Goal: Communication & Community: Share content

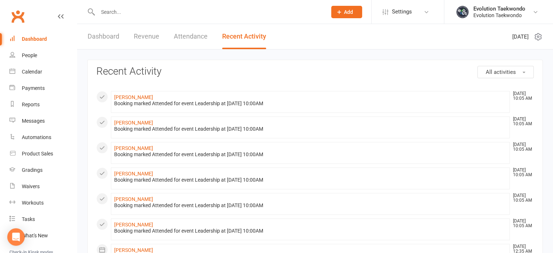
click at [96, 35] on link "Dashboard" at bounding box center [104, 36] width 32 height 25
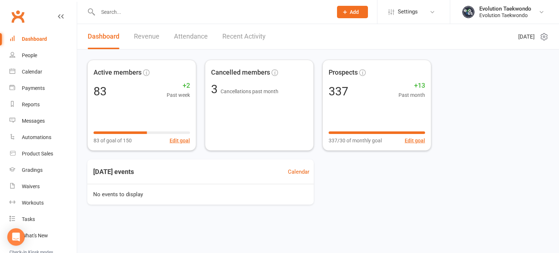
click at [126, 14] on input "text" at bounding box center [212, 12] width 232 height 10
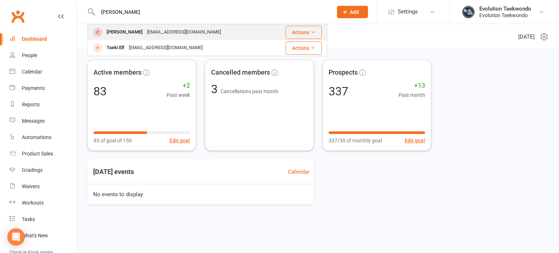
type input "[PERSON_NAME]"
click at [124, 30] on div "[PERSON_NAME]" at bounding box center [124, 32] width 40 height 11
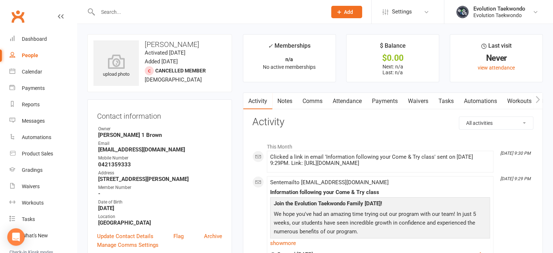
click at [315, 104] on link "Comms" at bounding box center [313, 101] width 30 height 17
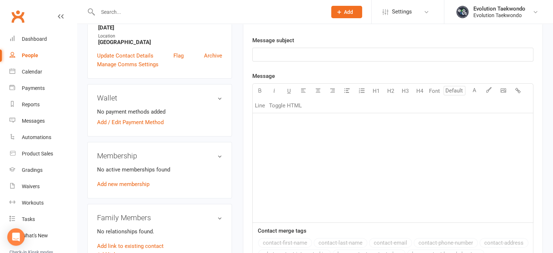
scroll to position [199, 0]
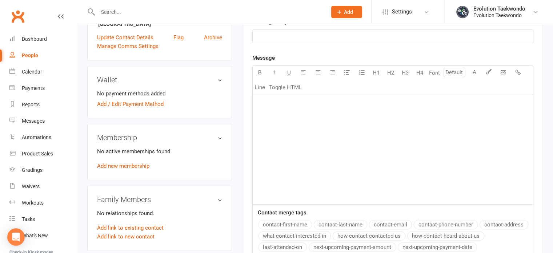
click at [279, 103] on p "﻿" at bounding box center [393, 104] width 272 height 9
click at [286, 34] on p "﻿" at bounding box center [393, 36] width 272 height 9
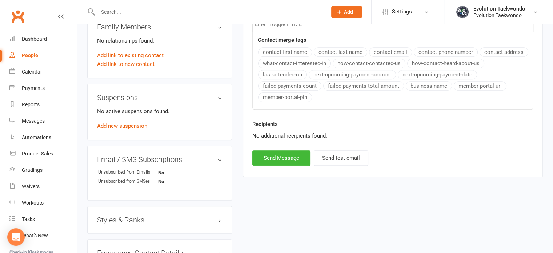
scroll to position [371, 0]
click at [281, 157] on button "Send Message" at bounding box center [281, 157] width 58 height 15
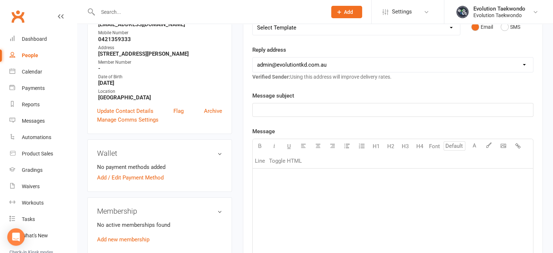
scroll to position [119, 0]
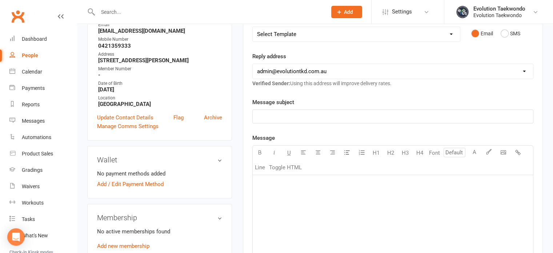
click at [271, 185] on p "﻿" at bounding box center [393, 184] width 272 height 9
click at [283, 112] on p "﻿" at bounding box center [393, 116] width 272 height 9
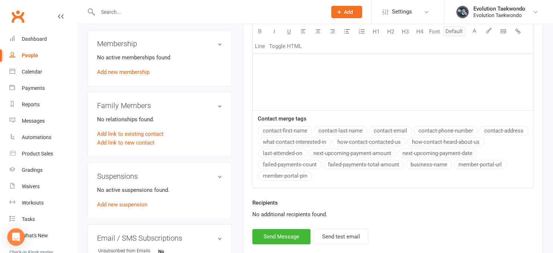
scroll to position [295, 0]
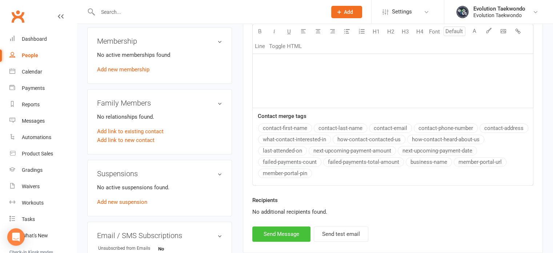
click at [273, 234] on button "Send Message" at bounding box center [281, 233] width 58 height 15
click at [28, 187] on div "Waivers" at bounding box center [31, 186] width 18 height 6
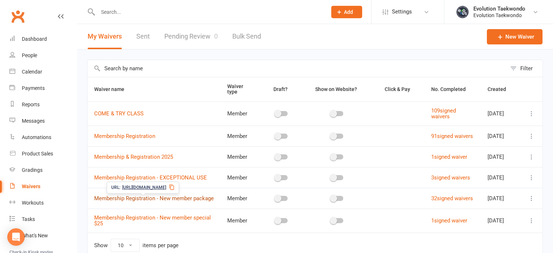
click at [147, 199] on link "Membership Registration - New member package" at bounding box center [154, 198] width 120 height 7
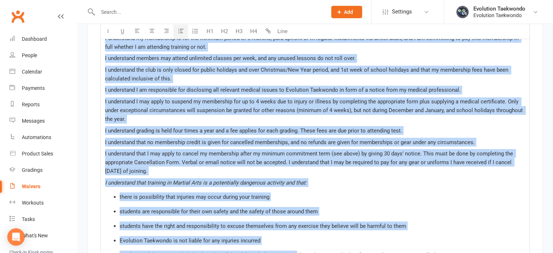
scroll to position [1260, 0]
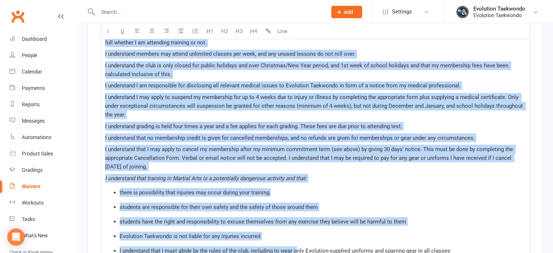
drag, startPoint x: 105, startPoint y: 88, endPoint x: 499, endPoint y: 159, distance: 400.6
copy div "LOREMIPSUM DOLORSIT Ame consectetur adi elitseddo eiu te incidi utlabor etdolo …"
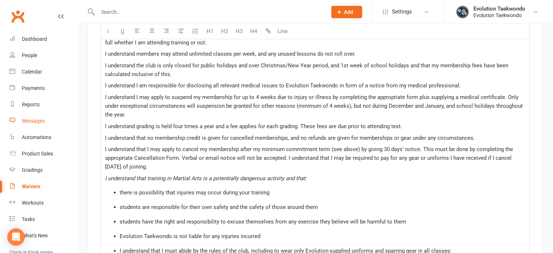
click at [34, 121] on div "Messages" at bounding box center [33, 121] width 23 height 6
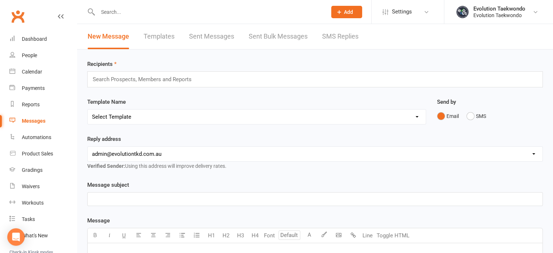
click at [164, 35] on link "Templates" at bounding box center [159, 36] width 31 height 25
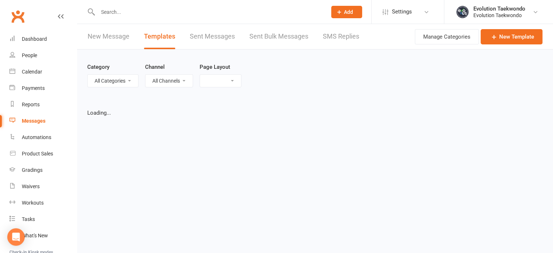
select select "list"
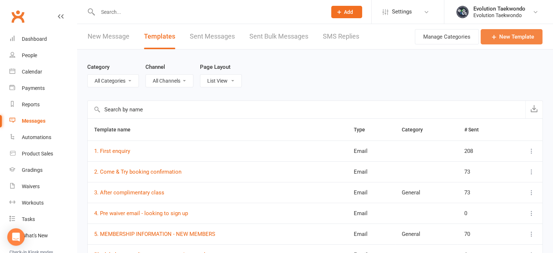
click at [497, 34] on icon at bounding box center [494, 36] width 7 height 7
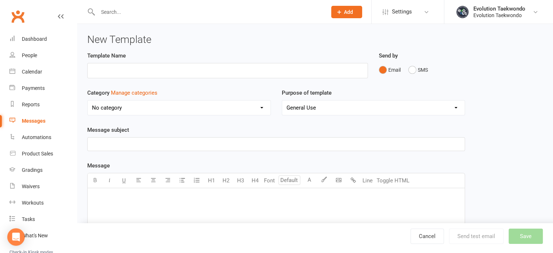
click at [275, 70] on input "text" at bounding box center [227, 70] width 281 height 15
type input "Waiver update"
click at [146, 140] on p "﻿" at bounding box center [276, 144] width 368 height 9
click at [134, 199] on p "﻿" at bounding box center [276, 197] width 368 height 9
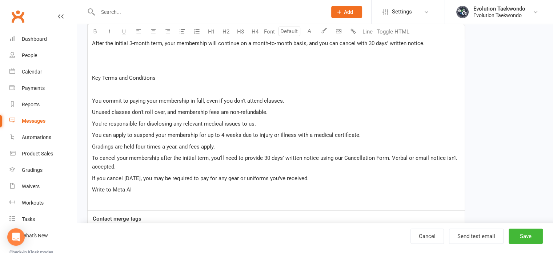
scroll to position [254, 0]
click at [136, 189] on p "Write to Meta AI" at bounding box center [276, 190] width 368 height 9
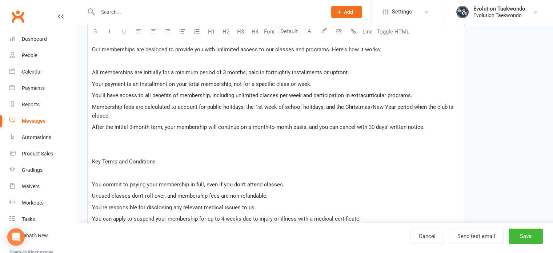
scroll to position [171, 0]
drag, startPoint x: 92, startPoint y: 157, endPoint x: 160, endPoint y: 157, distance: 68.8
click at [160, 157] on p "Key Terms and Conditions" at bounding box center [276, 161] width 368 height 9
click at [95, 33] on icon "button" at bounding box center [94, 30] width 5 height 5
click at [106, 174] on p "﻿" at bounding box center [276, 172] width 368 height 9
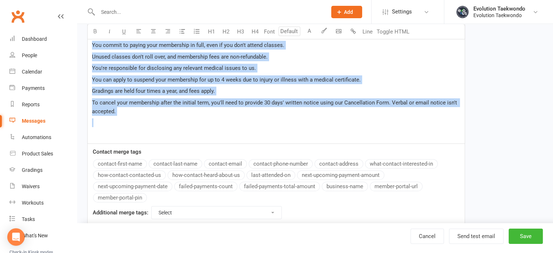
scroll to position [315, 0]
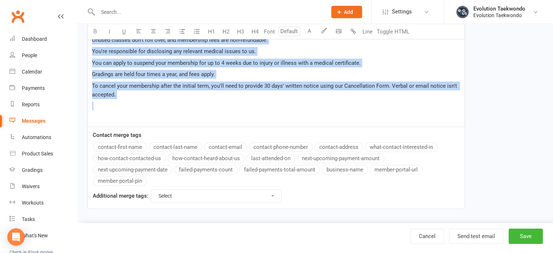
drag, startPoint x: 90, startPoint y: 145, endPoint x: 251, endPoint y: 250, distance: 191.7
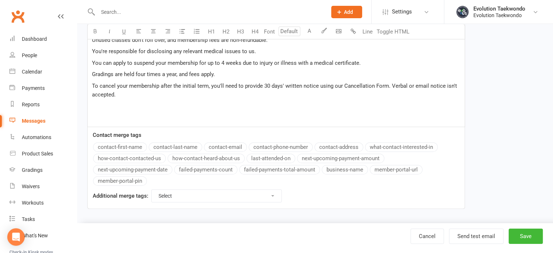
scroll to position [80, 0]
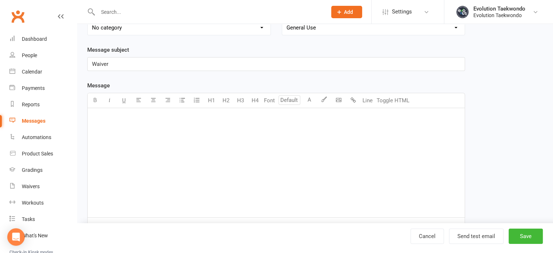
click at [93, 117] on p "﻿" at bounding box center [276, 117] width 368 height 9
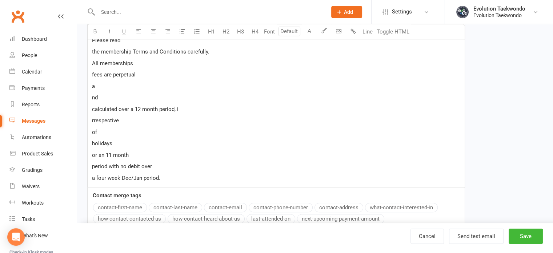
scroll to position [422, 0]
click at [175, 176] on p "a four week Dec/Jan period." at bounding box center [276, 176] width 368 height 9
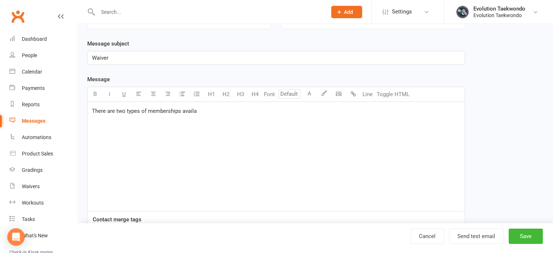
scroll to position [85, 0]
click at [158, 112] on p "﻿" at bounding box center [276, 112] width 368 height 9
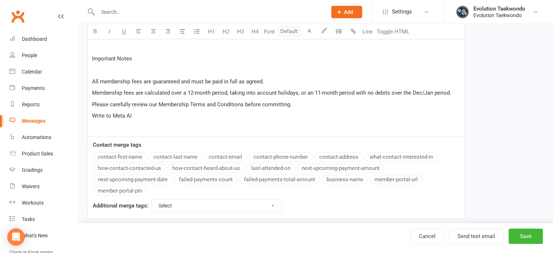
click at [135, 113] on p "Write to Meta AI" at bounding box center [276, 115] width 368 height 9
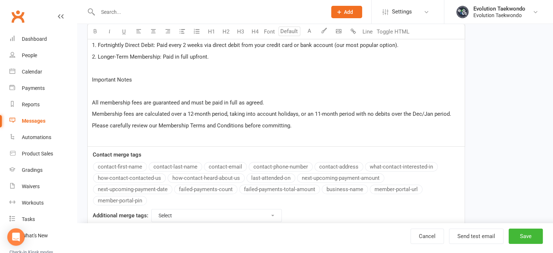
scroll to position [198, 0]
click at [96, 88] on p "﻿" at bounding box center [276, 90] width 368 height 9
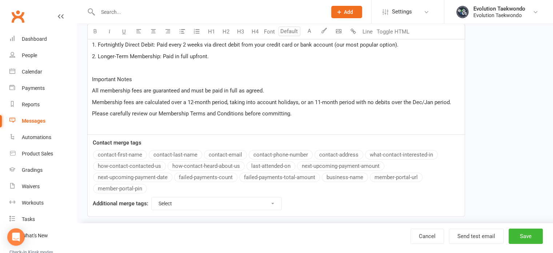
click at [95, 124] on p "﻿" at bounding box center [276, 125] width 368 height 9
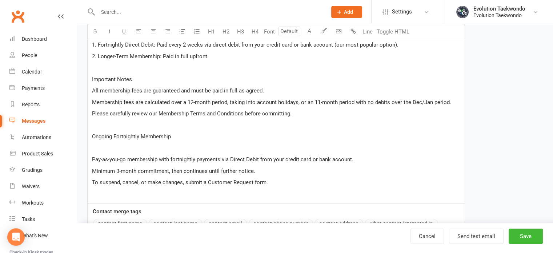
click at [93, 147] on p "﻿" at bounding box center [276, 148] width 368 height 9
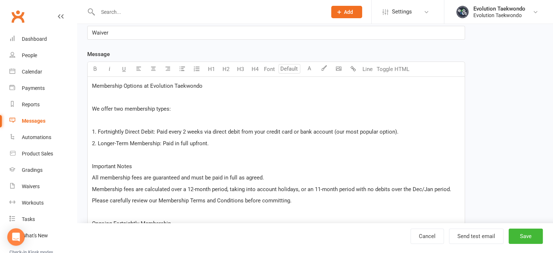
scroll to position [111, 0]
click at [105, 122] on p "﻿" at bounding box center [276, 120] width 368 height 9
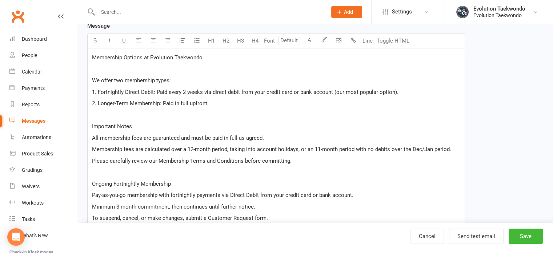
scroll to position [131, 0]
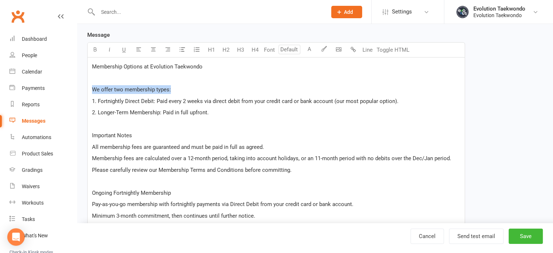
drag, startPoint x: 91, startPoint y: 87, endPoint x: 178, endPoint y: 89, distance: 87.0
click at [178, 89] on div "Membership Options at Evolution Taekwondo ﻿ We offer two membership types: 1. F…" at bounding box center [276, 152] width 377 height 191
click at [96, 49] on icon "button" at bounding box center [94, 49] width 5 height 5
click at [92, 133] on div "Membership Options at Evolution Taekwondo ﻿ We offer two membership types: 1. F…" at bounding box center [276, 152] width 377 height 191
drag, startPoint x: 92, startPoint y: 133, endPoint x: 135, endPoint y: 134, distance: 43.7
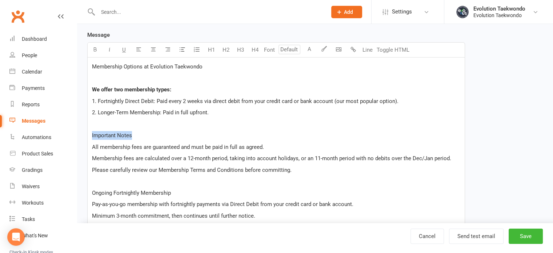
click at [135, 134] on div "Membership Options at Evolution Taekwondo ﻿ We offer two membership types: 1. F…" at bounding box center [276, 152] width 377 height 191
click at [96, 49] on icon "button" at bounding box center [94, 49] width 5 height 5
drag, startPoint x: 92, startPoint y: 190, endPoint x: 173, endPoint y: 187, distance: 81.2
click at [173, 187] on div "Membership Options at Evolution Taekwondo ﻿ We offer two membership types: 1. F…" at bounding box center [276, 152] width 377 height 191
click at [95, 47] on icon "button" at bounding box center [94, 49] width 5 height 5
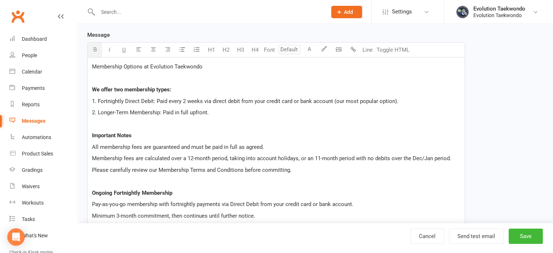
click at [187, 192] on p "Ongoing Fortnightly Membership" at bounding box center [276, 192] width 368 height 9
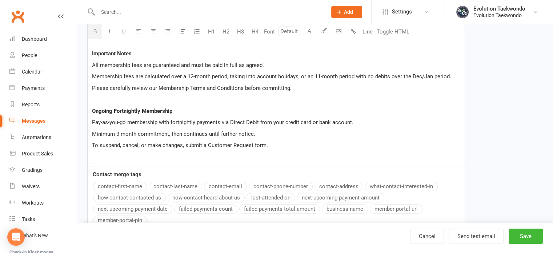
scroll to position [216, 0]
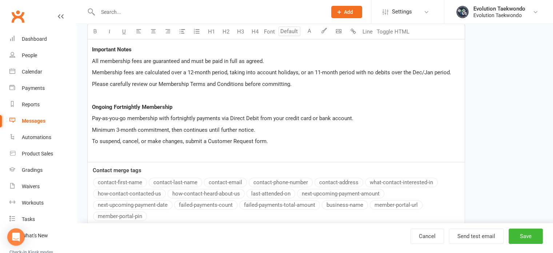
click at [274, 139] on p "To suspend, cancel, or make changes, submit a Customer Request form." at bounding box center [276, 141] width 368 height 9
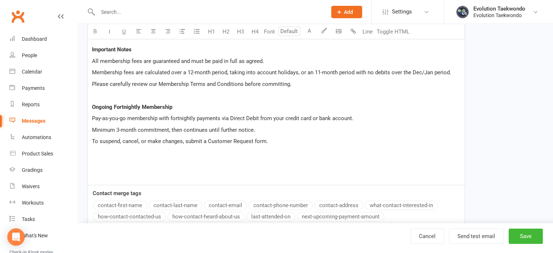
click at [95, 162] on p "﻿" at bounding box center [276, 164] width 368 height 9
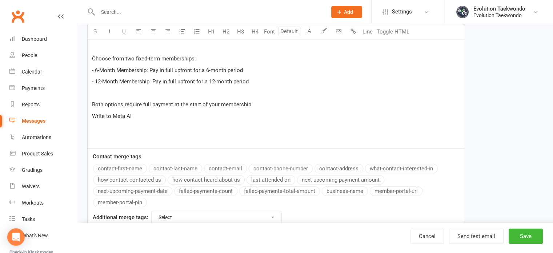
click at [142, 117] on p "Write to Meta AI" at bounding box center [276, 116] width 368 height 9
click at [124, 93] on p "﻿" at bounding box center [276, 93] width 368 height 9
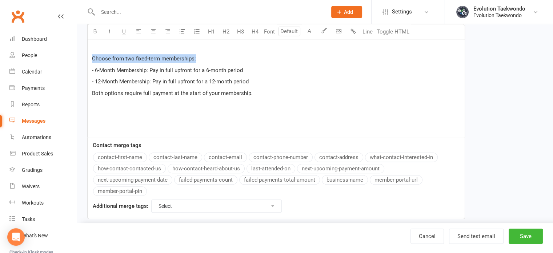
drag, startPoint x: 91, startPoint y: 56, endPoint x: 202, endPoint y: 55, distance: 111.0
click at [95, 30] on icon "button" at bounding box center [94, 30] width 5 height 5
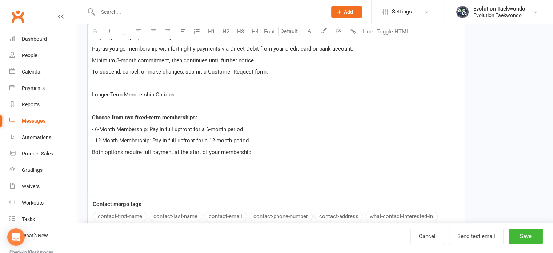
scroll to position [285, 0]
click at [136, 118] on span "Choose from two fixed-term memberships:" at bounding box center [144, 118] width 105 height 7
click at [178, 94] on p "Longer-Term Membership Options" at bounding box center [276, 95] width 368 height 9
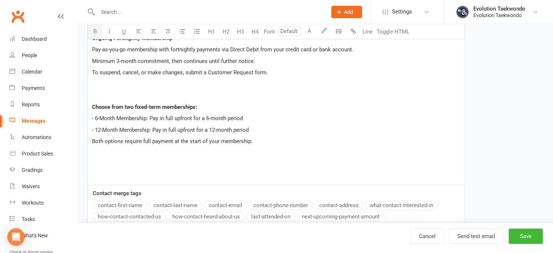
click at [146, 105] on span "Choose from two fixed-term memberships:" at bounding box center [144, 107] width 105 height 7
click at [155, 105] on p "Long-term memberships:" at bounding box center [276, 107] width 368 height 9
click at [256, 141] on p "Both options require full payment at the start of your membership." at bounding box center [276, 141] width 368 height 9
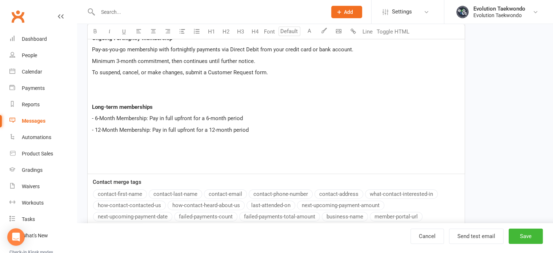
click at [247, 116] on p "- 6-Month Membership: Pay in full upfront for a 6-month period" at bounding box center [276, 118] width 368 height 9
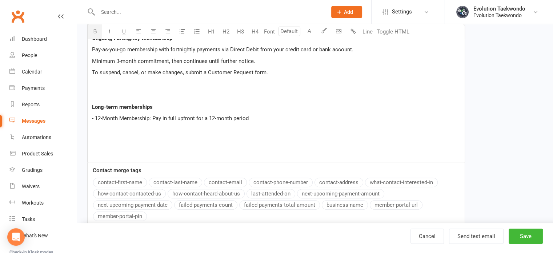
click at [95, 116] on span "- 12-Month Membership: Pay in full upfront for a 12-month period" at bounding box center [170, 118] width 157 height 7
click at [250, 117] on p "12-Month Membership: Pay in full upfront for a 12-month period" at bounding box center [276, 118] width 368 height 9
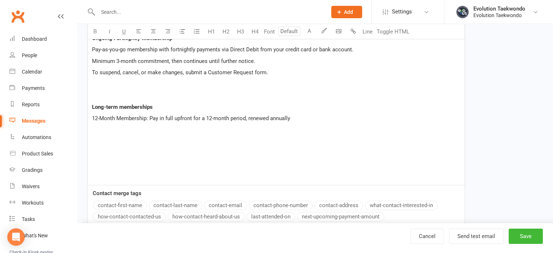
click at [95, 141] on p "﻿" at bounding box center [276, 141] width 368 height 9
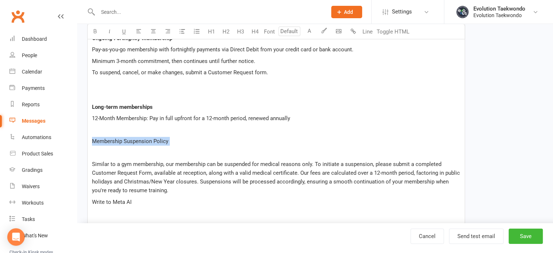
drag, startPoint x: 91, startPoint y: 138, endPoint x: 170, endPoint y: 147, distance: 79.1
click at [170, 147] on div "Membership Options at Evolution Taekwondo ﻿ We offer two membership types: 1. F…" at bounding box center [276, 80] width 377 height 354
click at [95, 29] on icon "button" at bounding box center [94, 30] width 5 height 5
click at [107, 152] on p "﻿" at bounding box center [276, 152] width 368 height 9
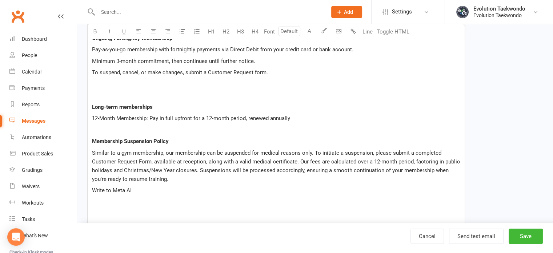
click at [205, 161] on span "Similar to a gym membership, our membership can be suspended for medical reason…" at bounding box center [277, 166] width 370 height 33
click at [346, 160] on span "Similar to a gym membership, our membership can be suspended for medical reason…" at bounding box center [273, 166] width 363 height 33
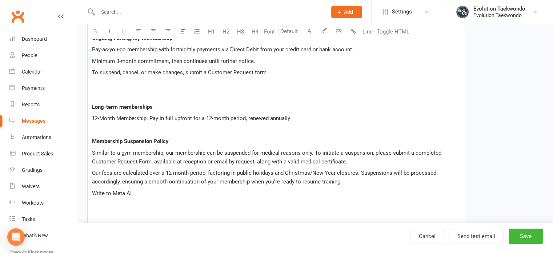
click at [136, 192] on p "Write to Meta AI" at bounding box center [276, 193] width 368 height 9
click at [359, 171] on span "Our fees are calculated over a 12-month period, factoring in public holidays an…" at bounding box center [265, 177] width 346 height 15
click at [93, 195] on p "﻿" at bounding box center [276, 193] width 368 height 9
click at [459, 171] on span "Our fees are calculated over a 12-month period, factoring in public holidays an…" at bounding box center [275, 177] width 367 height 15
click at [96, 200] on p "﻿" at bounding box center [276, 204] width 368 height 9
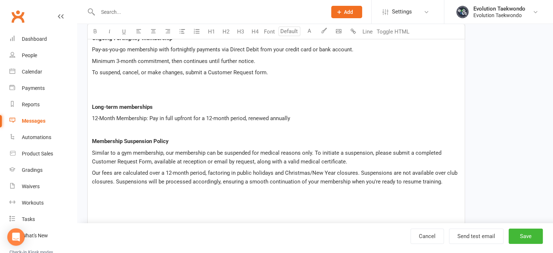
click at [93, 204] on p "﻿" at bounding box center [276, 204] width 368 height 9
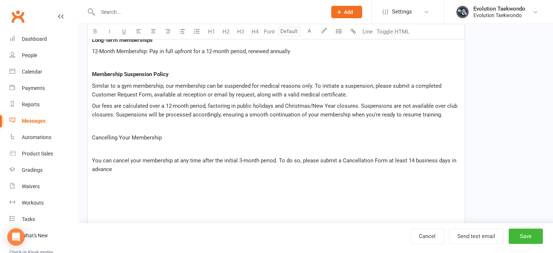
scroll to position [353, 0]
click at [94, 147] on p "﻿" at bounding box center [276, 148] width 368 height 9
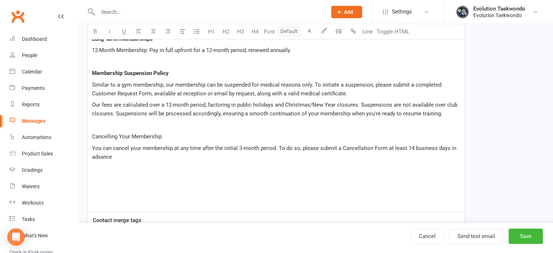
click at [94, 147] on span "You can cancel your membership at any time after the initial 3-month period. To…" at bounding box center [275, 152] width 366 height 15
drag, startPoint x: 91, startPoint y: 135, endPoint x: 172, endPoint y: 135, distance: 80.4
click at [172, 135] on div "Membership Options at Evolution Taekwondo ﻿ We offer two membership types: 1. F…" at bounding box center [276, 23] width 377 height 377
click at [95, 31] on icon "button" at bounding box center [94, 30] width 5 height 5
click at [119, 157] on p "You can cancel your membership at any time after the initial 3-month period. To…" at bounding box center [276, 152] width 368 height 17
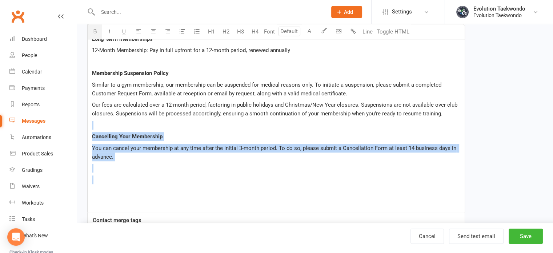
drag, startPoint x: 150, startPoint y: 127, endPoint x: 197, endPoint y: 184, distance: 74.4
click at [197, 184] on div "Membership Options at Evolution Taekwondo ﻿ We offer two membership types: 1. F…" at bounding box center [276, 23] width 377 height 377
click at [201, 176] on p "﻿" at bounding box center [276, 179] width 368 height 9
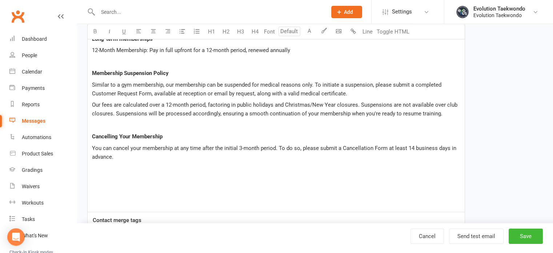
click at [116, 155] on p "You can cancel your membership at any time after the initial 3-month period. To…" at bounding box center [276, 152] width 368 height 17
click at [119, 156] on span "You can cancel your membership at any time after the initial 3-month period. To…" at bounding box center [276, 152] width 369 height 15
click at [135, 156] on p "You can cancel your membership at any time after the initial 3-month period. To…" at bounding box center [276, 152] width 368 height 17
click at [147, 157] on p "You can cancel your membership at any time after the initial 3-month period. To…" at bounding box center [276, 152] width 368 height 17
drag, startPoint x: 136, startPoint y: 155, endPoint x: 208, endPoint y: 159, distance: 72.5
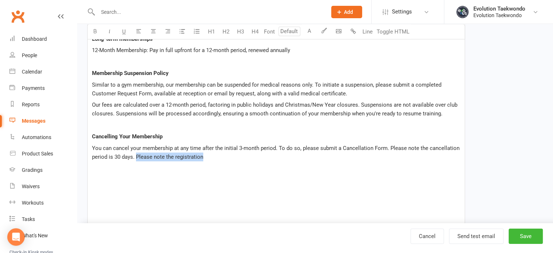
click at [208, 159] on p "You can cancel your membership at any time after the initial 3-month period. To…" at bounding box center [276, 152] width 368 height 17
copy span "Please note the registration"
click at [212, 158] on p "You can cancel your membership at any time after the initial 3-month period. To…" at bounding box center [276, 152] width 368 height 17
click at [166, 158] on p "You can cancel your membership at any time after the initial 3-month period. To…" at bounding box center [276, 152] width 368 height 17
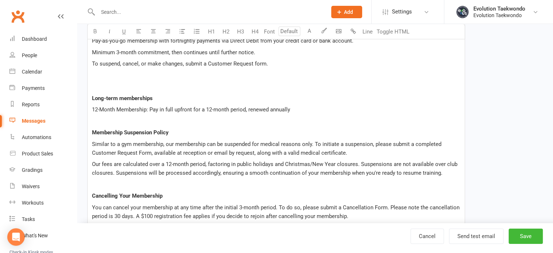
scroll to position [294, 0]
click at [234, 192] on p "Cancelling Your Membership" at bounding box center [276, 196] width 368 height 9
click at [175, 142] on span "Similar to a gym membership, our membership can be suspended for medical reason…" at bounding box center [267, 148] width 351 height 15
click at [232, 142] on span "Membership can be suspended for medical reasons only. To initiate a suspension,…" at bounding box center [271, 148] width 359 height 15
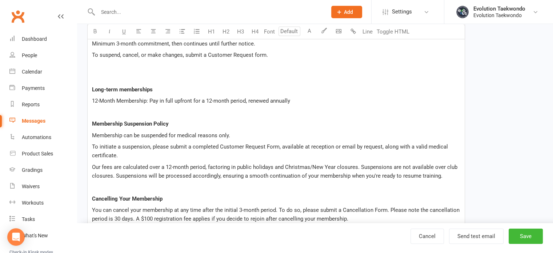
scroll to position [304, 0]
click at [218, 145] on span "To initiate a suspension, please submit a completed Customer Request Form, avai…" at bounding box center [271, 149] width 358 height 15
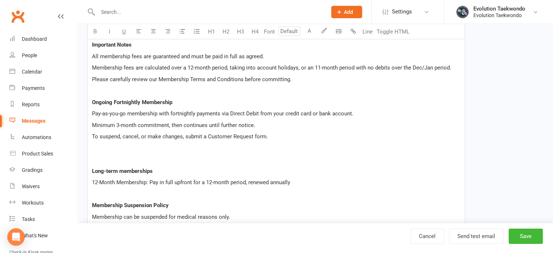
scroll to position [226, 0]
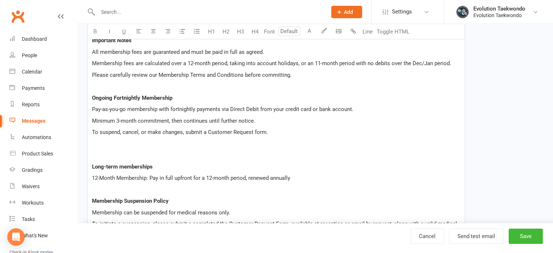
click at [105, 152] on p "﻿" at bounding box center [276, 155] width 368 height 9
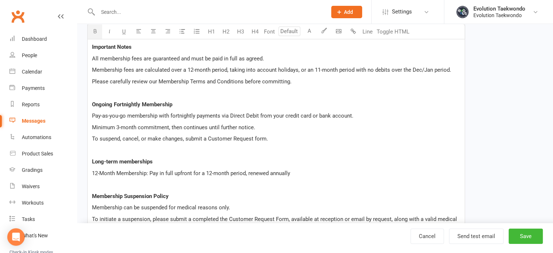
scroll to position [228, 0]
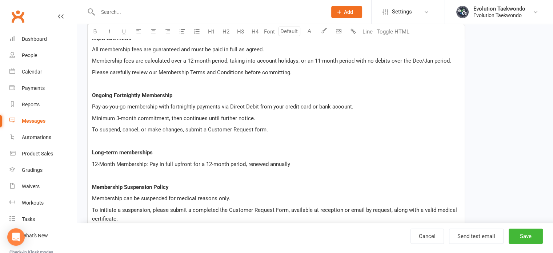
click at [290, 71] on span "Please carefully review our Membership Terms and Conditions before committing." at bounding box center [192, 72] width 200 height 7
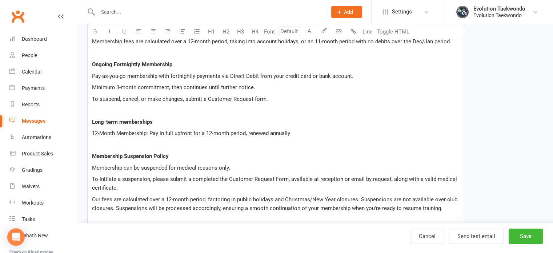
scroll to position [247, 0]
click at [531, 234] on button "Save" at bounding box center [526, 235] width 34 height 15
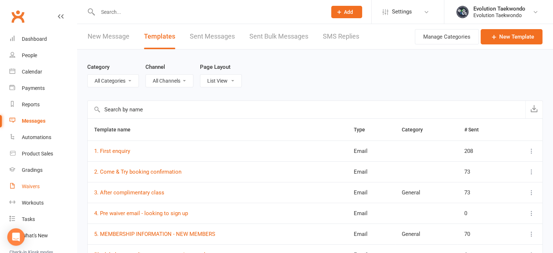
click at [35, 186] on div "Waivers" at bounding box center [31, 186] width 18 height 6
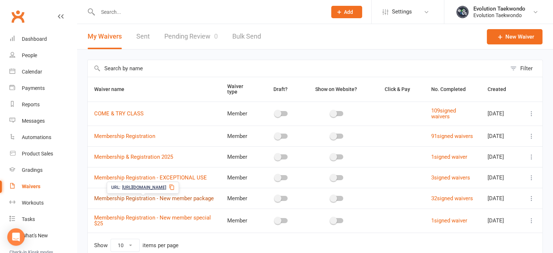
click at [142, 202] on link "Membership Registration - New member package" at bounding box center [154, 198] width 120 height 7
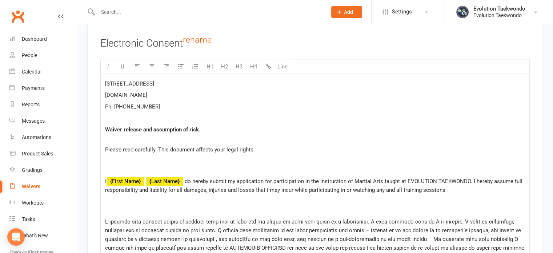
scroll to position [3336, 0]
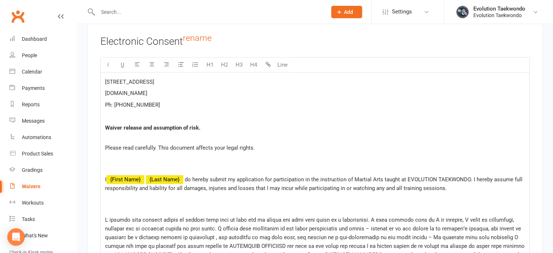
drag, startPoint x: 104, startPoint y: 148, endPoint x: 229, endPoint y: 80, distance: 142.0
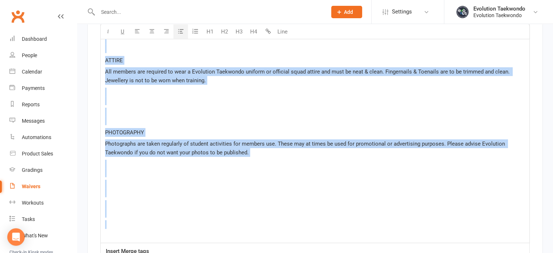
scroll to position [2234, 0]
copy div "LOREMIPSUM DOLORSIT Ame consectetur adi elitseddo eiu te incidi utlabor etdolo …"
click at [34, 120] on div "Messages" at bounding box center [33, 121] width 23 height 6
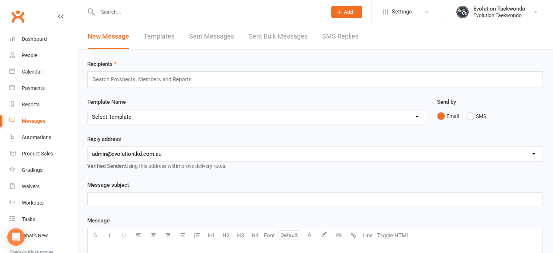
click at [161, 37] on link "Templates" at bounding box center [159, 36] width 31 height 25
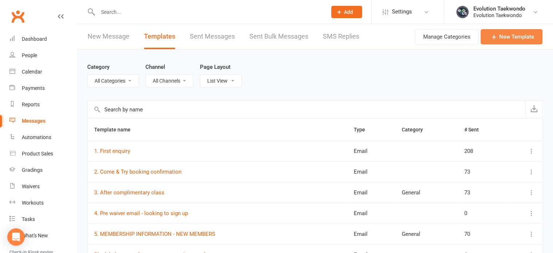
click at [496, 35] on icon at bounding box center [494, 36] width 7 height 7
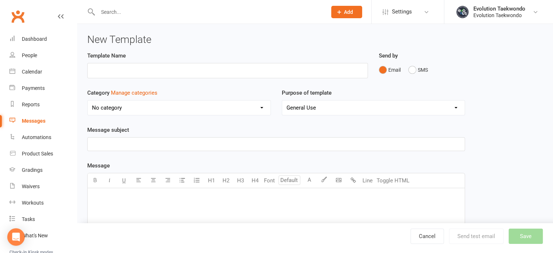
click at [142, 199] on p "﻿" at bounding box center [276, 197] width 368 height 9
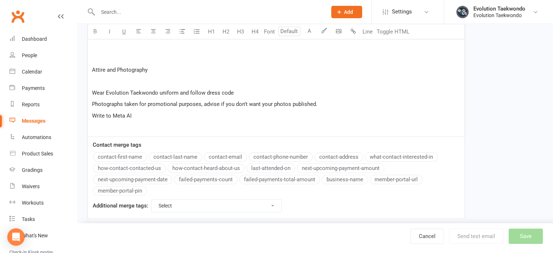
click at [141, 116] on p "Write to Meta AI" at bounding box center [276, 115] width 368 height 9
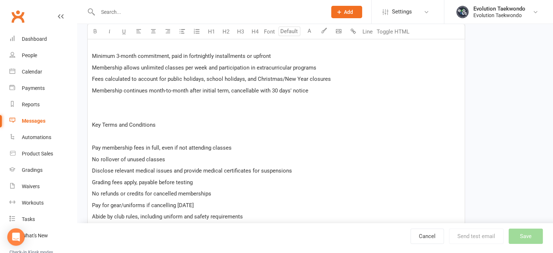
scroll to position [166, 0]
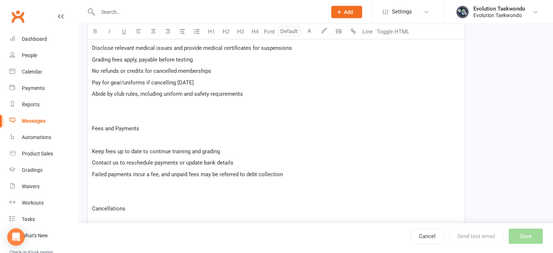
scroll to position [287, 0]
click at [221, 81] on p "Pay for gear/uniforms if cancelling [DATE]" at bounding box center [276, 81] width 368 height 9
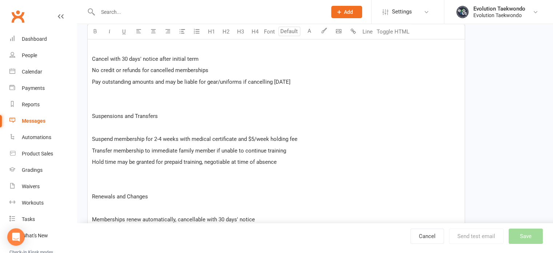
scroll to position [450, 0]
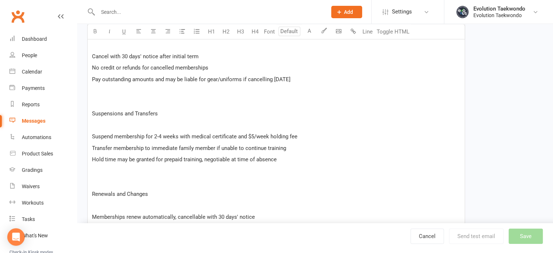
click at [317, 78] on p "Pay outstanding amounts and may be liable for gear/uniforms if cancelling [DATE]" at bounding box center [276, 79] width 368 height 9
click at [317, 78] on p "Pay outstanding amounts and may be liable" at bounding box center [276, 79] width 368 height 9
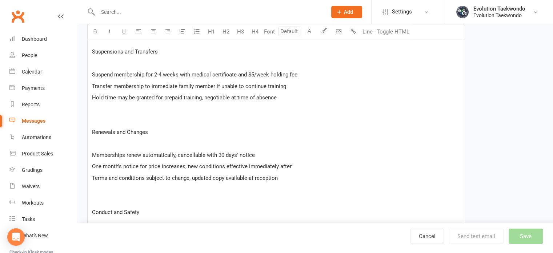
scroll to position [513, 0]
click at [278, 95] on p "Hold time may be granted for prepaid training, negotiable at time of absence" at bounding box center [276, 96] width 368 height 9
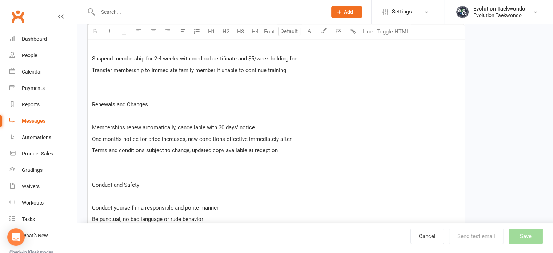
scroll to position [530, 0]
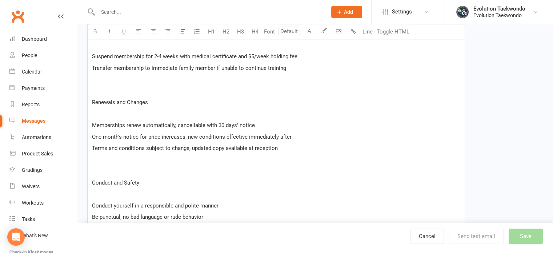
click at [280, 147] on p "Terms and conditions subject to change, updated copy available at reception" at bounding box center [276, 148] width 368 height 9
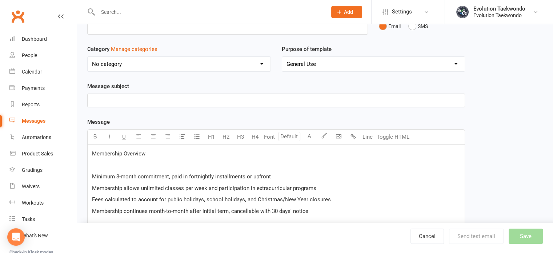
scroll to position [44, 0]
click at [182, 96] on p "﻿" at bounding box center [276, 99] width 368 height 9
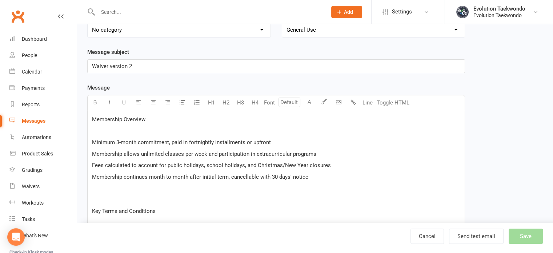
scroll to position [563, 0]
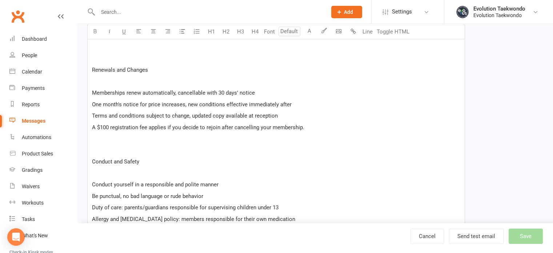
click at [164, 116] on div "Membership Overview ﻿ Minimum 3-month commitment, paid in fortnightly installme…" at bounding box center [276, 1] width 377 height 752
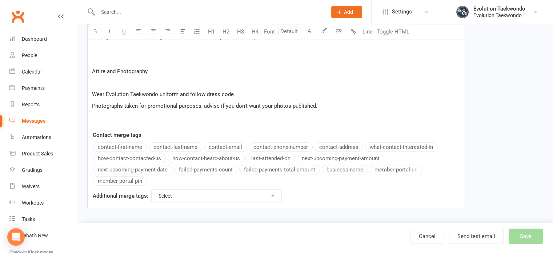
scroll to position [813, 0]
click at [321, 105] on p "Photographs taken for promotional purposes, advise if you don't want your photo…" at bounding box center [276, 106] width 368 height 9
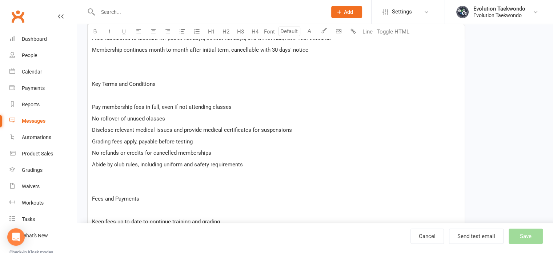
scroll to position [0, 0]
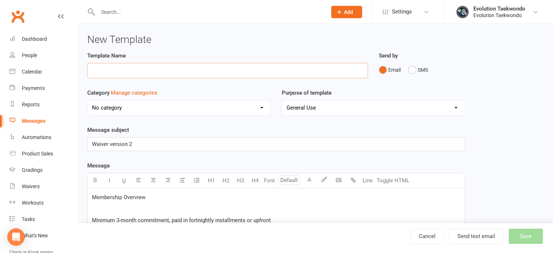
click at [333, 71] on input "text" at bounding box center [227, 70] width 281 height 15
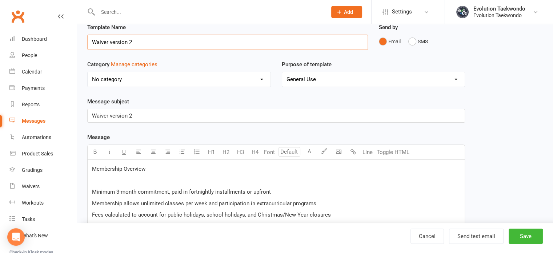
scroll to position [29, 0]
type input "Waiver version 2"
click at [147, 115] on p "Waiver version 2" at bounding box center [276, 115] width 368 height 9
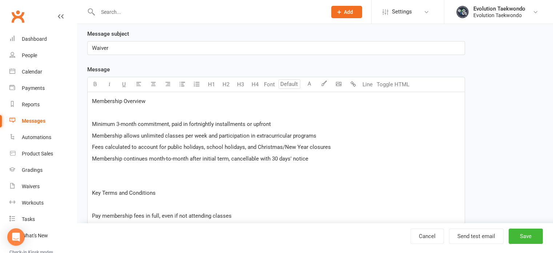
scroll to position [97, 0]
click at [522, 239] on button "Save" at bounding box center [526, 235] width 34 height 15
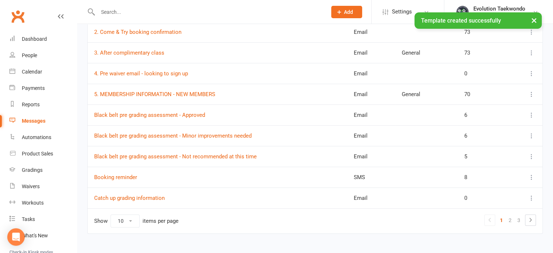
scroll to position [150, 0]
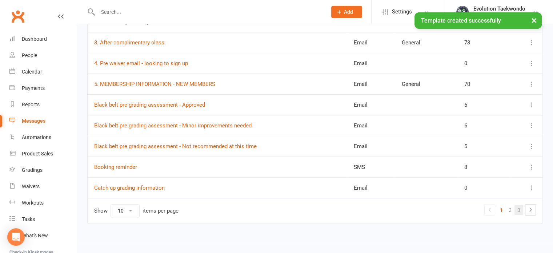
click at [519, 211] on link "3" at bounding box center [519, 210] width 9 height 10
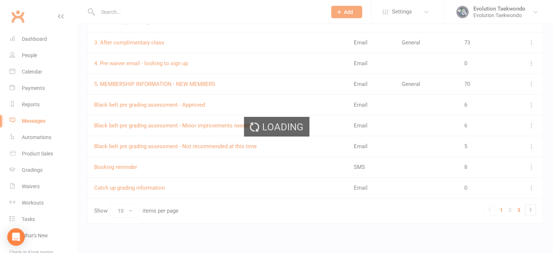
scroll to position [88, 0]
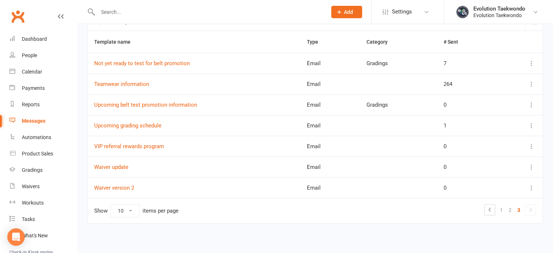
click at [146, 166] on td "Waiver update" at bounding box center [194, 166] width 213 height 21
click at [123, 166] on link "Waiver update" at bounding box center [111, 167] width 34 height 7
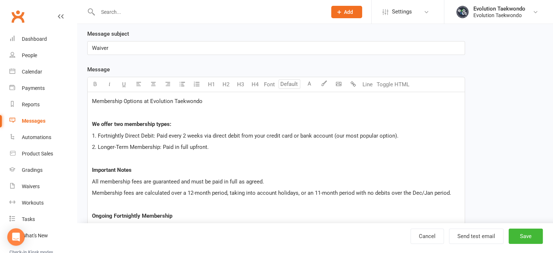
scroll to position [97, 0]
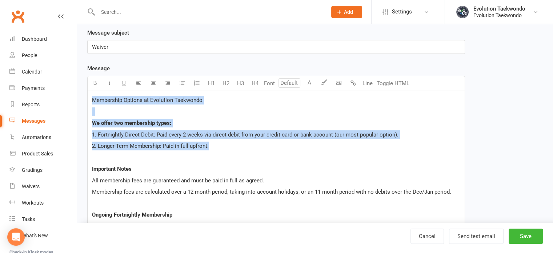
drag, startPoint x: 91, startPoint y: 98, endPoint x: 223, endPoint y: 145, distance: 139.9
copy div "Membership Options at Evolution Taekwondo We offer two membership types: 1. For…"
click at [39, 40] on div "Dashboard" at bounding box center [34, 39] width 25 height 6
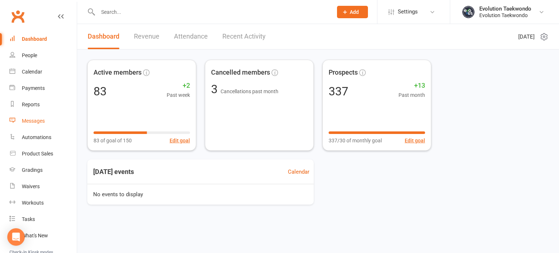
click at [32, 120] on div "Messages" at bounding box center [33, 121] width 23 height 6
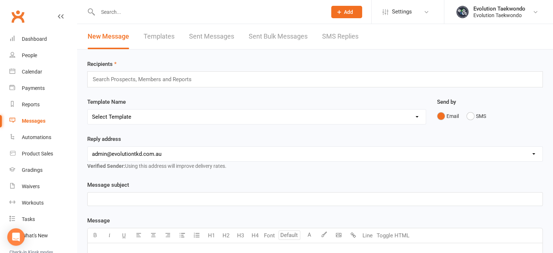
click at [169, 36] on link "Templates" at bounding box center [159, 36] width 31 height 25
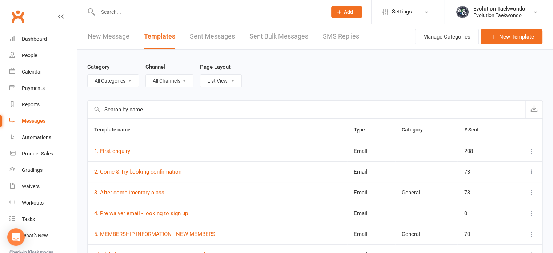
scroll to position [150, 0]
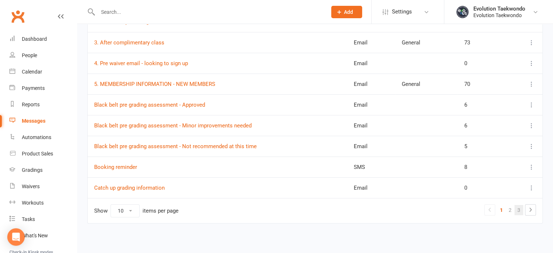
drag, startPoint x: 176, startPoint y: 196, endPoint x: 518, endPoint y: 209, distance: 342.5
click at [518, 209] on link "3" at bounding box center [519, 210] width 9 height 10
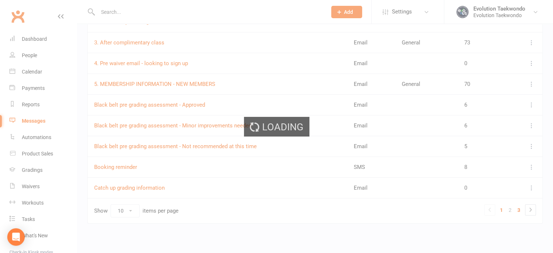
scroll to position [88, 0]
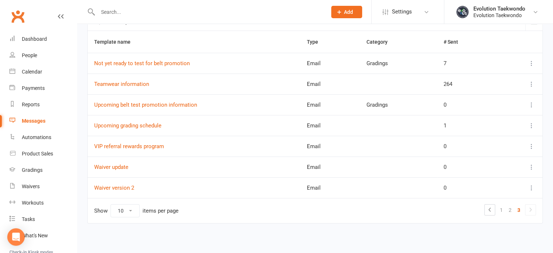
click at [518, 209] on link "3" at bounding box center [519, 210] width 9 height 10
click at [122, 185] on link "Waiver version 2" at bounding box center [114, 187] width 40 height 7
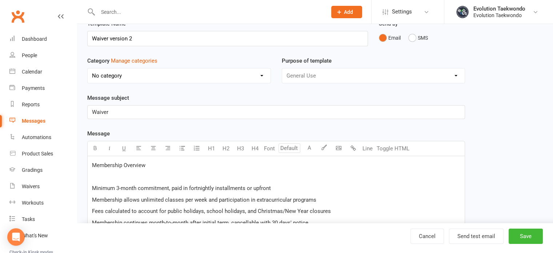
scroll to position [37, 0]
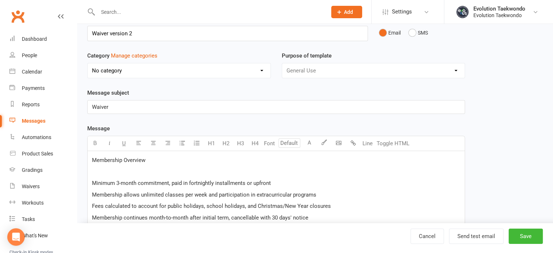
click at [149, 159] on p "Membership Overview" at bounding box center [276, 160] width 368 height 9
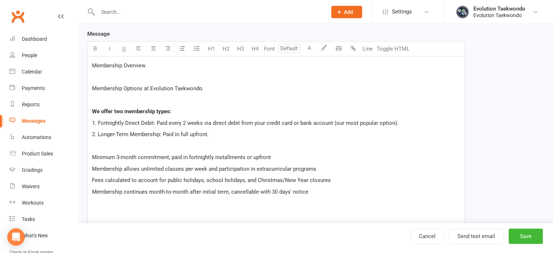
scroll to position [132, 0]
click at [204, 85] on p "Membership Options at Evolution Taekwondo" at bounding box center [276, 87] width 368 height 9
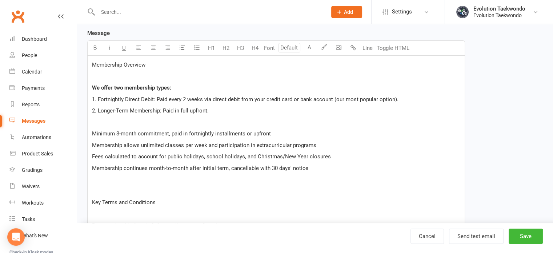
click at [93, 122] on span at bounding box center [92, 122] width 1 height 7
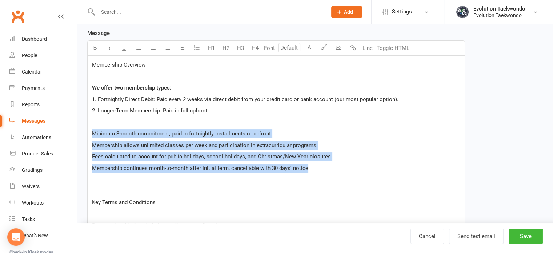
drag, startPoint x: 90, startPoint y: 133, endPoint x: 313, endPoint y: 169, distance: 225.6
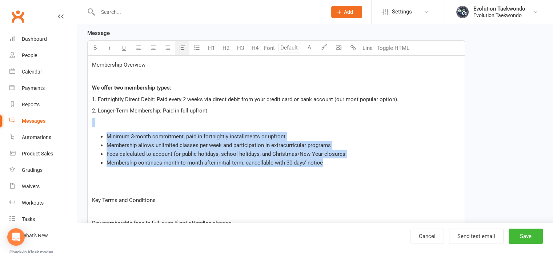
click at [180, 47] on icon "button" at bounding box center [182, 47] width 5 height 5
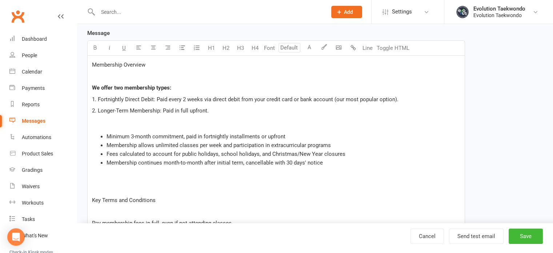
click at [163, 119] on p at bounding box center [276, 122] width 368 height 9
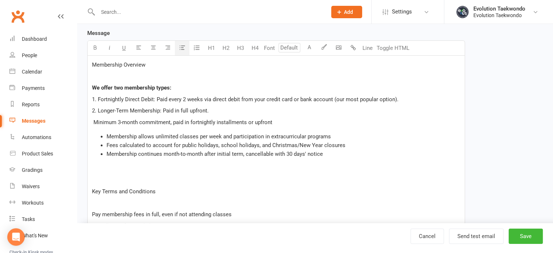
click at [108, 135] on span "Membership allows unlimited classes per week and participation in extracurricul…" at bounding box center [219, 136] width 224 height 7
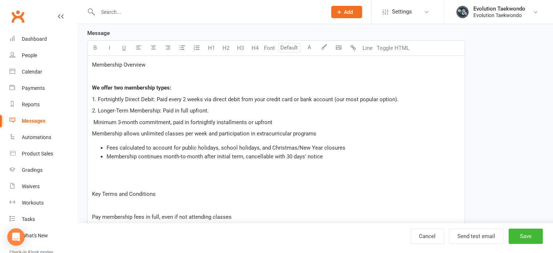
click at [213, 110] on p "2. Longer-Term Membership: Paid in full upfront." at bounding box center [276, 110] width 368 height 9
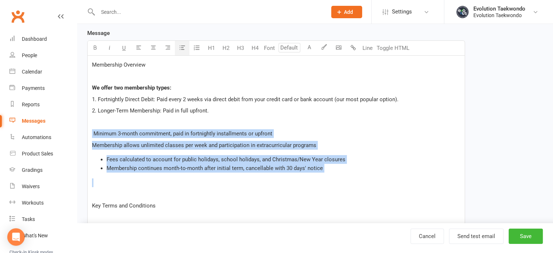
drag, startPoint x: 92, startPoint y: 132, endPoint x: 329, endPoint y: 176, distance: 240.9
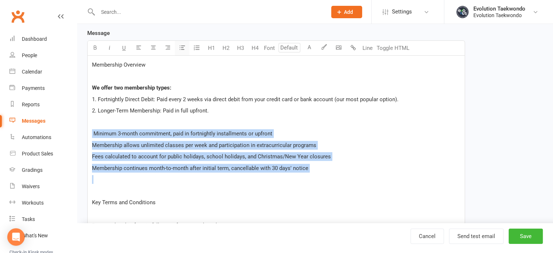
click at [183, 45] on icon "button" at bounding box center [182, 47] width 5 height 5
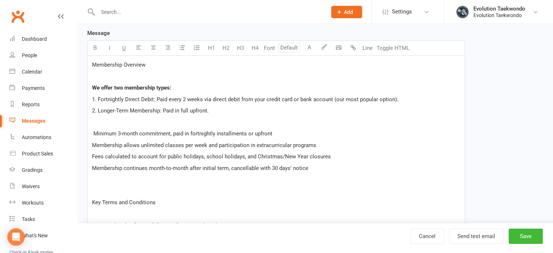
click at [157, 118] on p "﻿" at bounding box center [276, 122] width 368 height 9
click at [92, 132] on span at bounding box center [92, 133] width 1 height 7
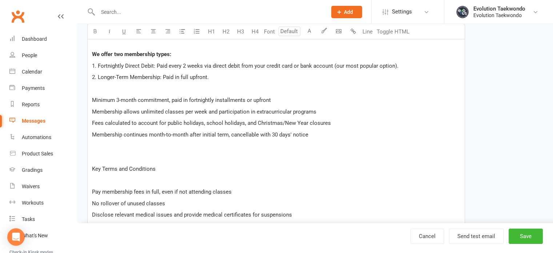
scroll to position [166, 0]
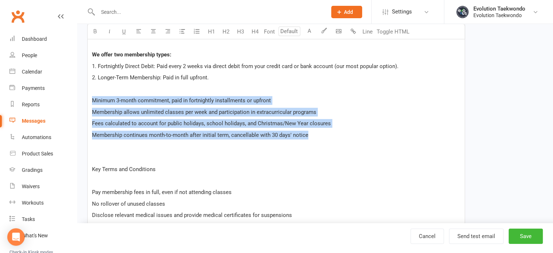
drag, startPoint x: 91, startPoint y: 99, endPoint x: 338, endPoint y: 133, distance: 249.0
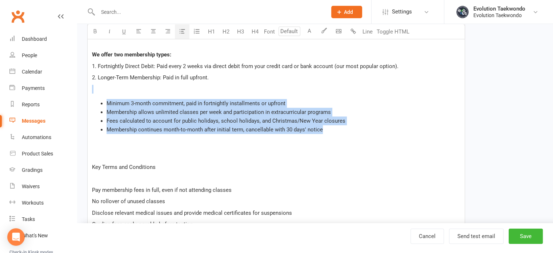
click at [182, 31] on icon "button" at bounding box center [182, 30] width 5 height 5
click at [141, 29] on icon "button" at bounding box center [138, 30] width 5 height 5
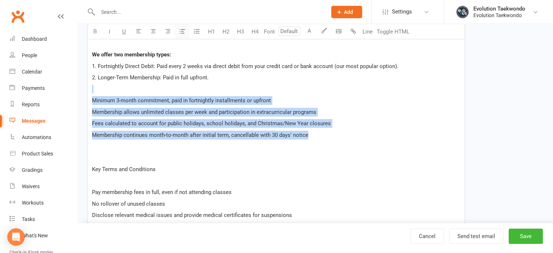
click at [182, 35] on button "button" at bounding box center [182, 31] width 15 height 15
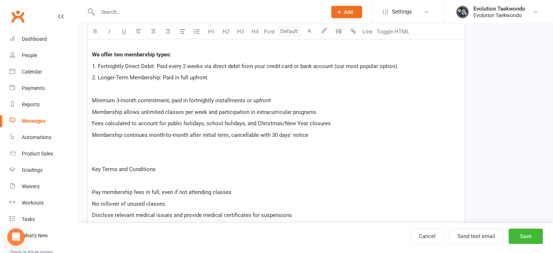
click at [184, 170] on p "Key Terms and Conditions" at bounding box center [276, 169] width 368 height 9
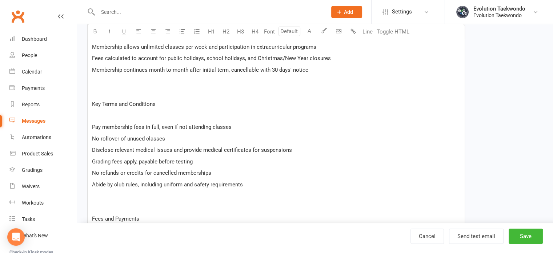
scroll to position [231, 0]
click at [105, 113] on p at bounding box center [276, 115] width 368 height 9
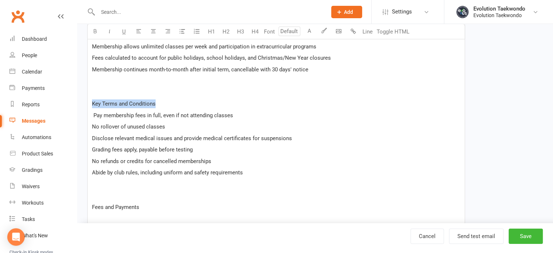
drag, startPoint x: 91, startPoint y: 100, endPoint x: 164, endPoint y: 107, distance: 73.4
click at [93, 30] on icon "button" at bounding box center [94, 30] width 5 height 5
click at [192, 194] on p at bounding box center [276, 195] width 368 height 9
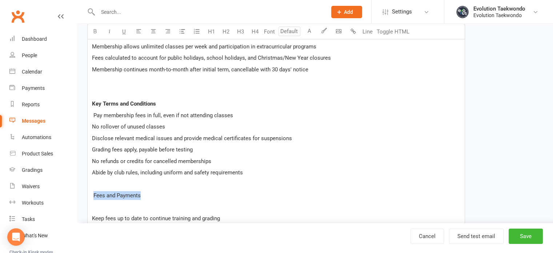
drag, startPoint x: 93, startPoint y: 194, endPoint x: 146, endPoint y: 195, distance: 53.5
click at [146, 195] on p "Fees and Payments" at bounding box center [276, 195] width 368 height 9
click at [95, 32] on icon "button" at bounding box center [94, 30] width 5 height 5
click at [105, 208] on p at bounding box center [276, 207] width 368 height 9
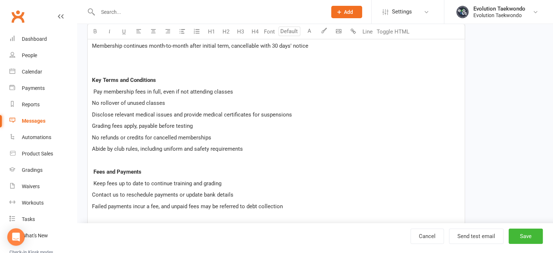
scroll to position [256, 0]
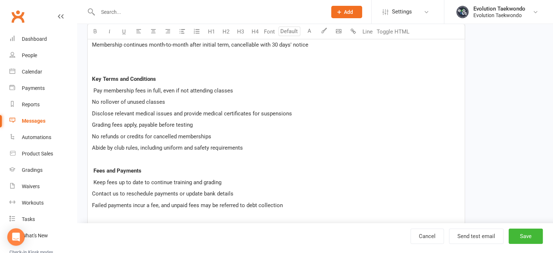
click at [93, 88] on span "Pay membership fees in full, even if not attending classes" at bounding box center [163, 90] width 140 height 7
click at [93, 180] on span "Keep fees up to date to continue training and grading" at bounding box center [157, 182] width 128 height 7
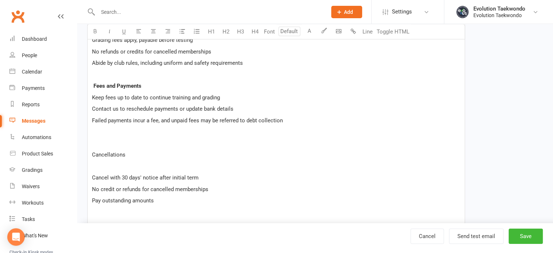
scroll to position [356, 0]
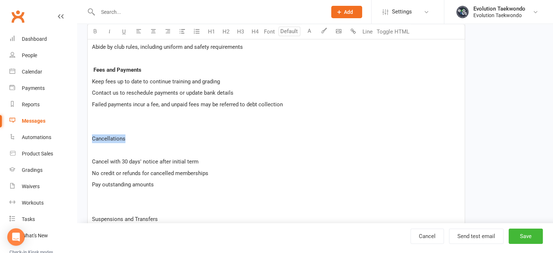
drag, startPoint x: 91, startPoint y: 136, endPoint x: 134, endPoint y: 138, distance: 43.3
click at [134, 138] on div "Membership Overview We offer two membership types: 1. Fortnightly Direct Debit:…" at bounding box center [276, 214] width 377 height 764
click at [95, 32] on icon "button" at bounding box center [94, 30] width 5 height 5
click at [105, 152] on p at bounding box center [276, 150] width 368 height 9
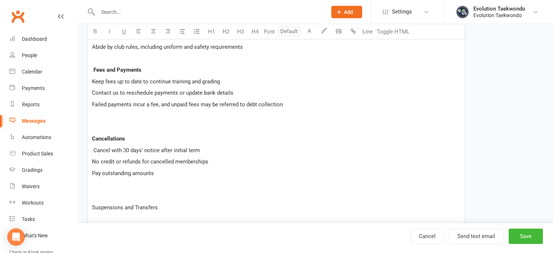
click at [96, 215] on p at bounding box center [276, 219] width 368 height 9
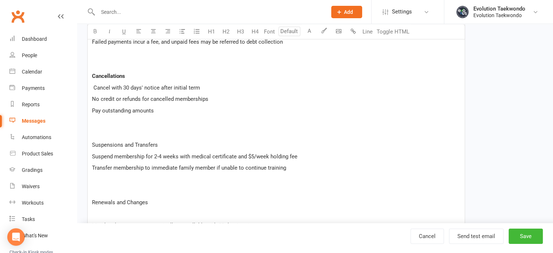
scroll to position [423, 0]
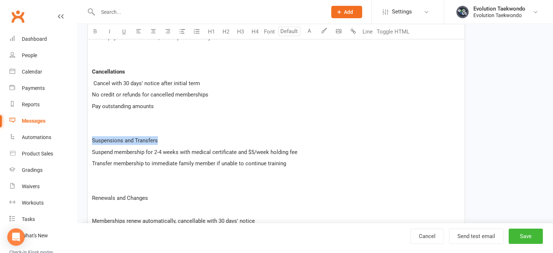
drag, startPoint x: 93, startPoint y: 138, endPoint x: 162, endPoint y: 138, distance: 69.1
click at [162, 138] on p "Suspensions and Transfers" at bounding box center [276, 140] width 368 height 9
click at [94, 33] on icon "button" at bounding box center [94, 30] width 5 height 5
click at [134, 187] on p at bounding box center [276, 186] width 368 height 9
click at [111, 210] on p at bounding box center [276, 209] width 368 height 9
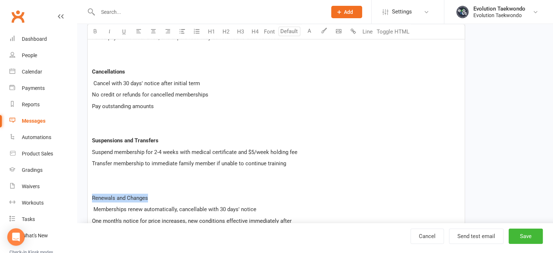
drag, startPoint x: 91, startPoint y: 195, endPoint x: 155, endPoint y: 196, distance: 64.0
click at [155, 196] on div "Membership Overview We offer two membership types: 1. Fortnightly Direct Debit:…" at bounding box center [276, 129] width 377 height 729
click at [95, 35] on button "button" at bounding box center [95, 31] width 15 height 15
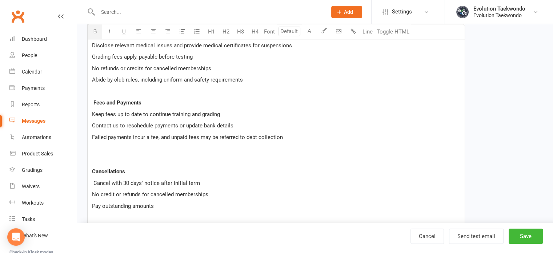
scroll to position [323, 0]
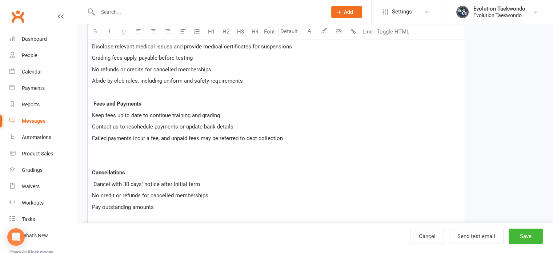
click at [114, 160] on p at bounding box center [276, 161] width 368 height 9
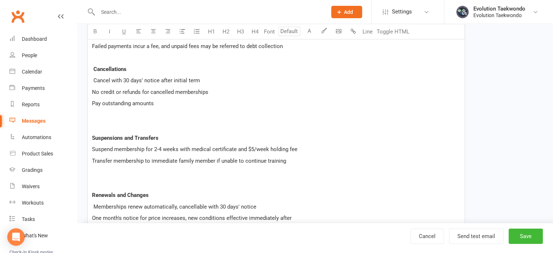
scroll to position [430, 0]
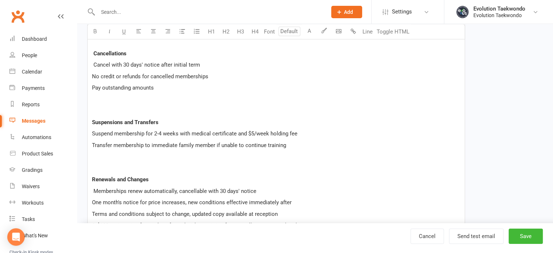
click at [99, 109] on p at bounding box center [276, 110] width 368 height 9
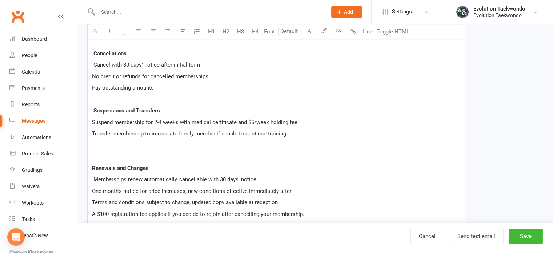
click at [97, 157] on p at bounding box center [276, 156] width 368 height 9
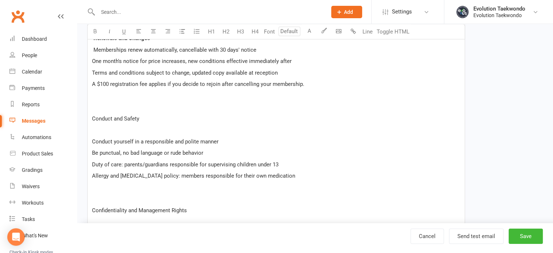
scroll to position [558, 0]
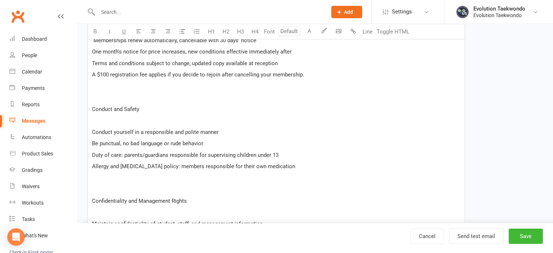
click at [96, 100] on p at bounding box center [276, 97] width 368 height 9
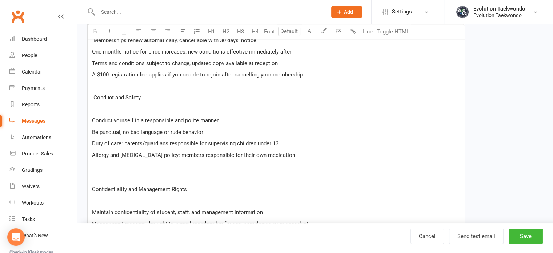
click at [92, 108] on span at bounding box center [92, 109] width 1 height 7
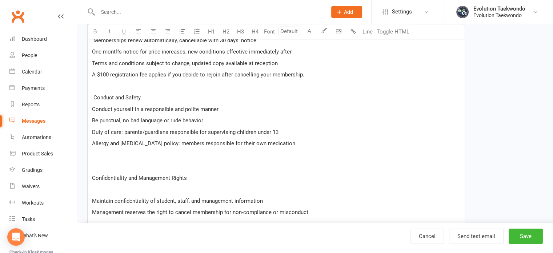
click at [95, 96] on span "Conduct and Safety" at bounding box center [116, 97] width 47 height 7
drag, startPoint x: 95, startPoint y: 96, endPoint x: 145, endPoint y: 97, distance: 50.6
click at [145, 97] on p "Conduct and Safety" at bounding box center [276, 97] width 368 height 9
click at [96, 31] on icon "button" at bounding box center [94, 30] width 5 height 5
click at [93, 97] on span "Conduct and Safety" at bounding box center [116, 97] width 47 height 7
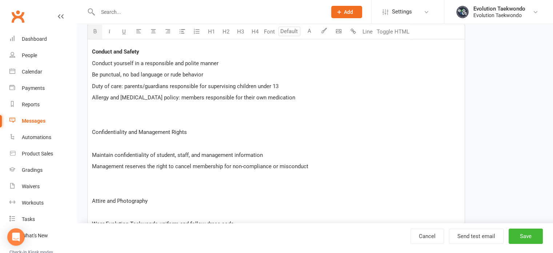
scroll to position [605, 0]
click at [95, 118] on p at bounding box center [276, 119] width 368 height 9
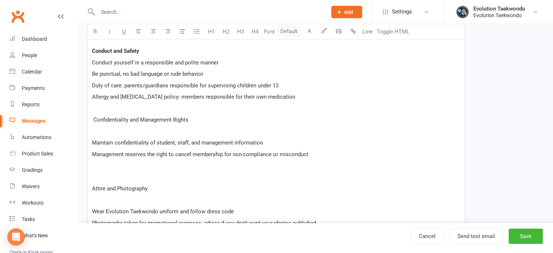
click at [97, 128] on p at bounding box center [276, 131] width 368 height 9
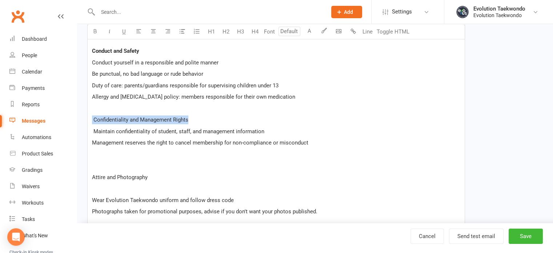
drag, startPoint x: 92, startPoint y: 118, endPoint x: 192, endPoint y: 122, distance: 100.5
click at [192, 122] on p "Confidentiality and Management Rights" at bounding box center [276, 119] width 368 height 9
click at [95, 27] on button "button" at bounding box center [95, 31] width 15 height 15
click at [99, 189] on p at bounding box center [276, 188] width 368 height 9
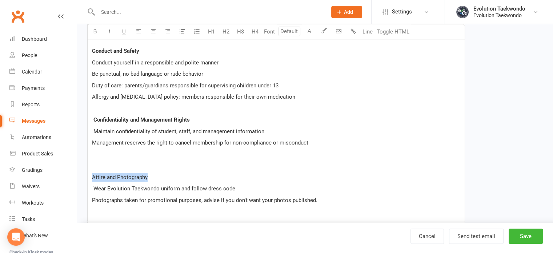
drag, startPoint x: 92, startPoint y: 175, endPoint x: 151, endPoint y: 174, distance: 59.3
click at [95, 32] on icon "button" at bounding box center [94, 30] width 5 height 5
click at [102, 162] on p at bounding box center [276, 165] width 368 height 9
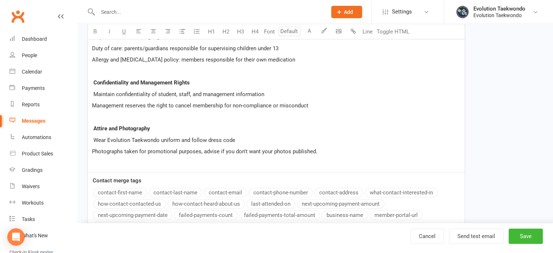
scroll to position [645, 0]
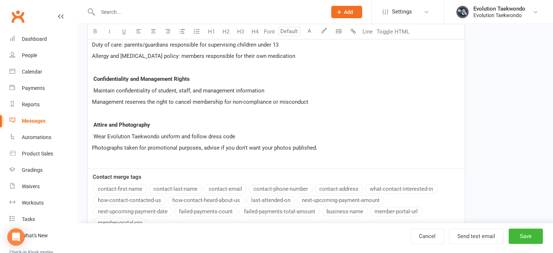
click at [102, 163] on p at bounding box center [276, 159] width 368 height 9
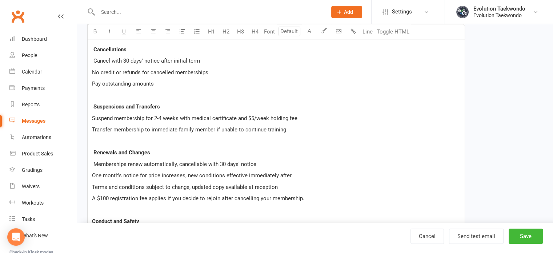
scroll to position [436, 0]
click at [285, 127] on span "Transfer membership to immediate family member if unable to continue training" at bounding box center [189, 128] width 194 height 7
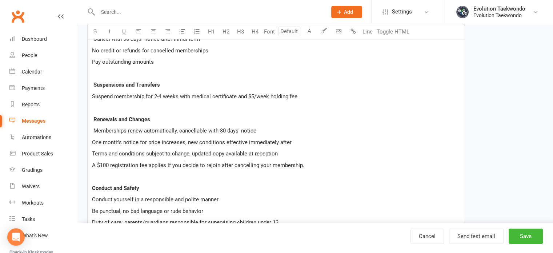
scroll to position [457, 0]
click at [93, 129] on span "Memberships renew automatically, cancellable with 30 days' notice" at bounding box center [174, 130] width 163 height 7
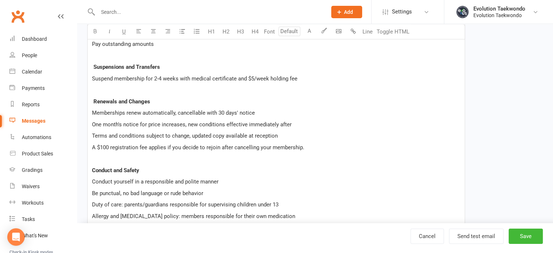
scroll to position [474, 0]
click at [278, 136] on p "Terms and conditions subject to change, updated copy available at reception" at bounding box center [276, 135] width 368 height 9
click at [278, 136] on p "Terms and conditions subject to change, updated copy available at receptio" at bounding box center [276, 135] width 368 height 9
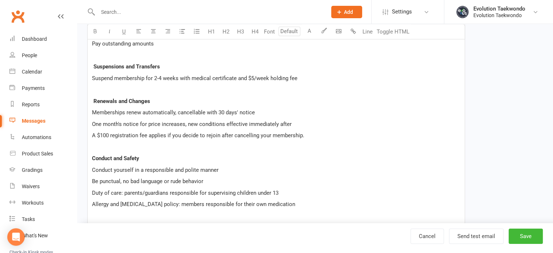
click at [197, 122] on span "One month's notice for price increases, new conditions effective immediately af…" at bounding box center [192, 124] width 200 height 7
click at [222, 122] on span "One month's notice for price increases, new Terms & Conditions effective immedi…" at bounding box center [203, 124] width 223 height 7
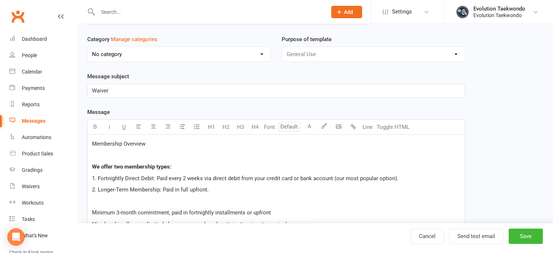
scroll to position [57, 0]
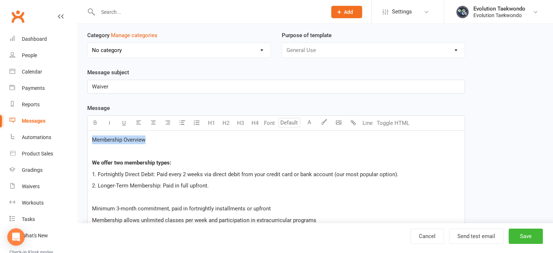
drag, startPoint x: 91, startPoint y: 137, endPoint x: 155, endPoint y: 139, distance: 64.1
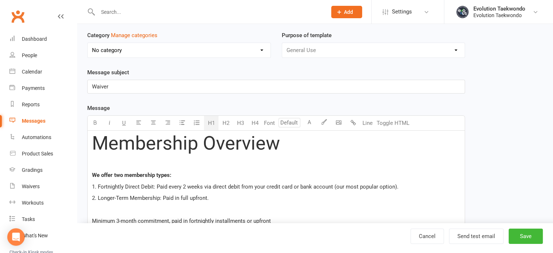
scroll to position [70, 0]
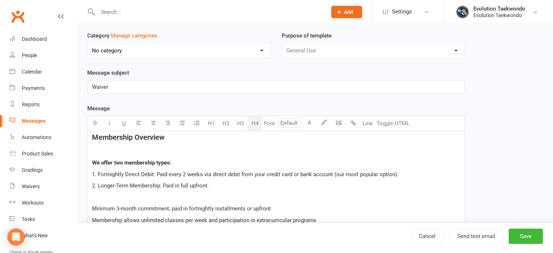
click at [217, 158] on p "We offer two membership types:" at bounding box center [276, 162] width 368 height 9
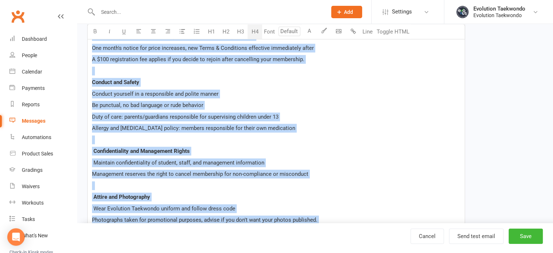
scroll to position [676, 0]
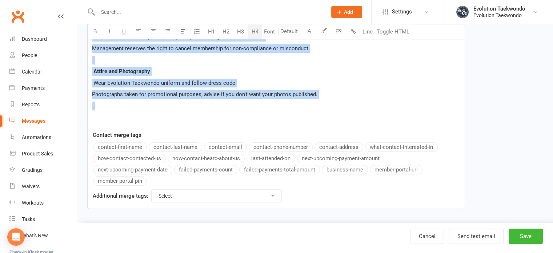
drag, startPoint x: 93, startPoint y: 135, endPoint x: 227, endPoint y: 150, distance: 135.1
click at [194, 80] on span "Wear Evolution Taekwondo uniform and follow dress code" at bounding box center [164, 83] width 142 height 7
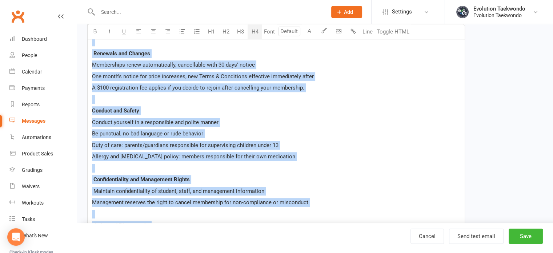
scroll to position [621, 0]
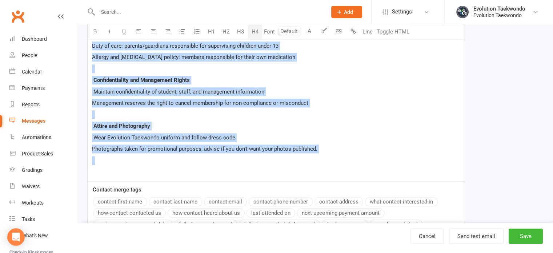
drag, startPoint x: 91, startPoint y: 113, endPoint x: 195, endPoint y: 182, distance: 124.0
copy div "Loremipsum Dolorsit Am conse adi elitseddoe tempo: 2. Incididuntu Labore Etdol:…"
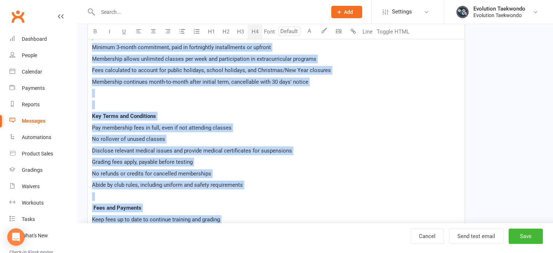
scroll to position [0, 0]
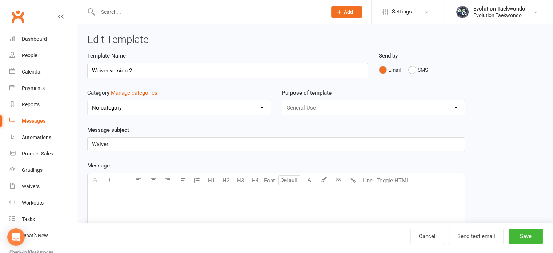
click at [100, 195] on p "﻿" at bounding box center [276, 197] width 368 height 9
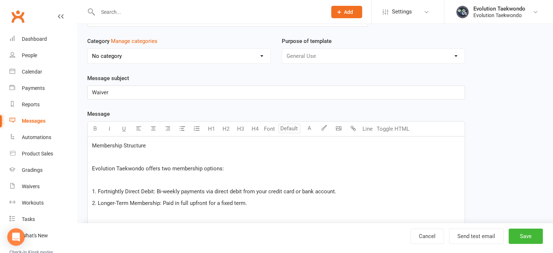
scroll to position [58, 0]
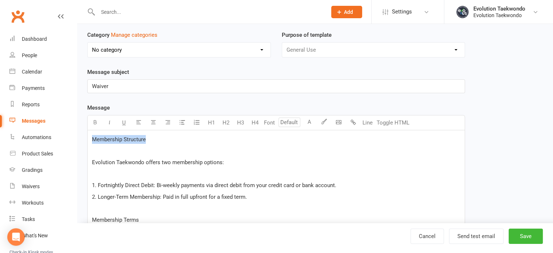
drag, startPoint x: 91, startPoint y: 138, endPoint x: 150, endPoint y: 138, distance: 58.6
click at [96, 120] on icon "button" at bounding box center [94, 121] width 5 height 5
click at [124, 174] on p "﻿" at bounding box center [276, 174] width 368 height 9
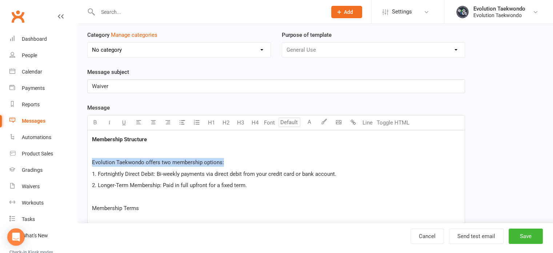
drag, startPoint x: 92, startPoint y: 162, endPoint x: 226, endPoint y: 166, distance: 133.9
click at [94, 122] on icon "button" at bounding box center [94, 121] width 5 height 5
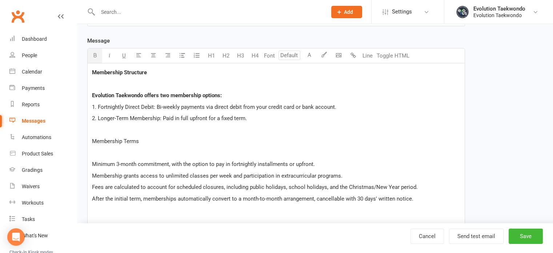
scroll to position [133, 0]
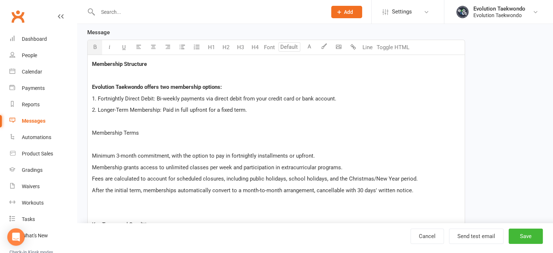
click at [95, 140] on p "﻿" at bounding box center [276, 144] width 368 height 9
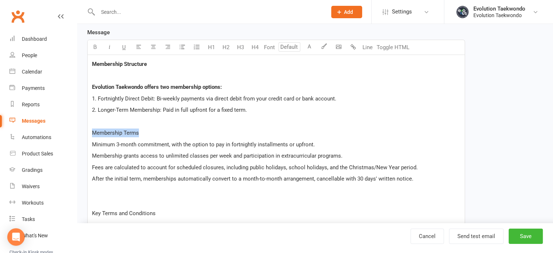
drag, startPoint x: 91, startPoint y: 131, endPoint x: 143, endPoint y: 130, distance: 52.0
click at [95, 45] on icon "button" at bounding box center [94, 46] width 5 height 5
click at [190, 202] on p "﻿" at bounding box center [276, 201] width 368 height 9
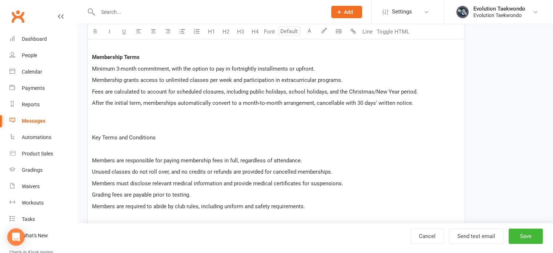
scroll to position [210, 0]
click at [99, 146] on p "﻿" at bounding box center [276, 148] width 368 height 9
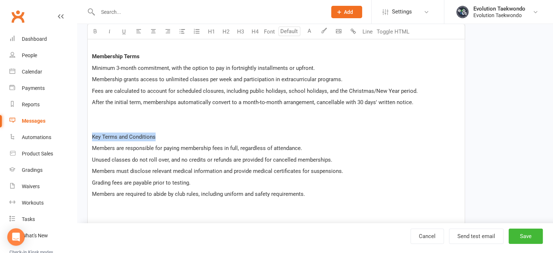
drag, startPoint x: 91, startPoint y: 135, endPoint x: 162, endPoint y: 137, distance: 71.3
click at [96, 32] on icon "button" at bounding box center [94, 30] width 5 height 5
click at [184, 171] on span "Members must disclose relevant medical information and provide medical certific…" at bounding box center [217, 171] width 251 height 7
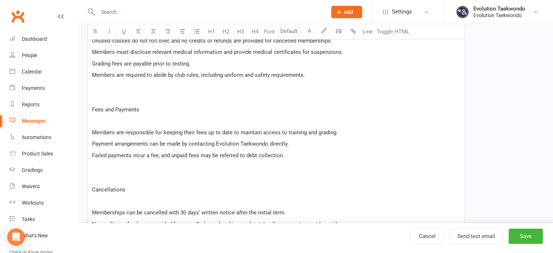
scroll to position [332, 0]
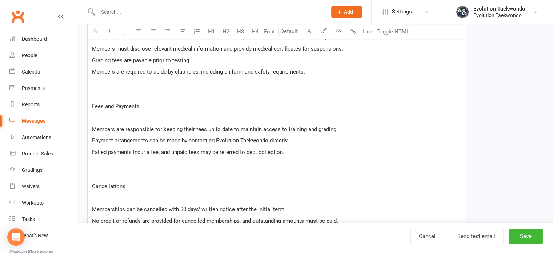
click at [96, 117] on p "﻿" at bounding box center [276, 117] width 368 height 9
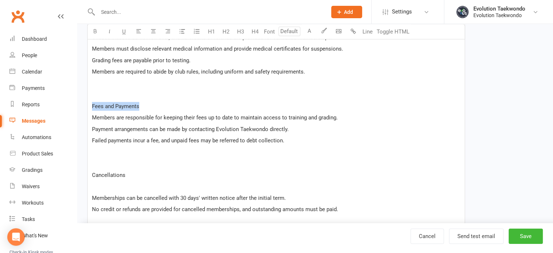
drag, startPoint x: 92, startPoint y: 104, endPoint x: 146, endPoint y: 103, distance: 53.5
click at [146, 103] on p "Fees and Payments" at bounding box center [276, 106] width 368 height 9
click at [97, 30] on icon "button" at bounding box center [94, 30] width 5 height 5
click at [105, 183] on p "﻿" at bounding box center [276, 186] width 368 height 9
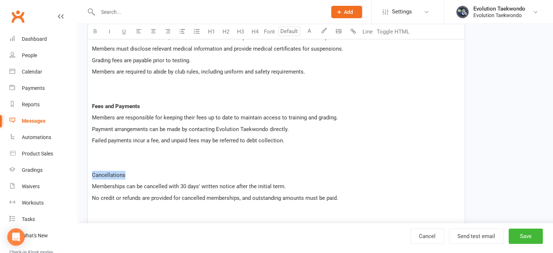
drag, startPoint x: 91, startPoint y: 174, endPoint x: 129, endPoint y: 175, distance: 38.9
click at [129, 175] on div "Membership Structure ﻿ Evolution Taekwondo offers two membership options: 1. Fo…" at bounding box center [276, 220] width 377 height 729
click at [95, 32] on icon "button" at bounding box center [94, 30] width 5 height 5
click at [249, 169] on div "Membership Structure ﻿ Evolution Taekwondo offers two membership options: 1. Fo…" at bounding box center [276, 220] width 377 height 729
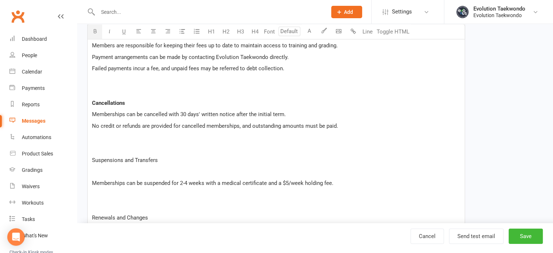
scroll to position [411, 0]
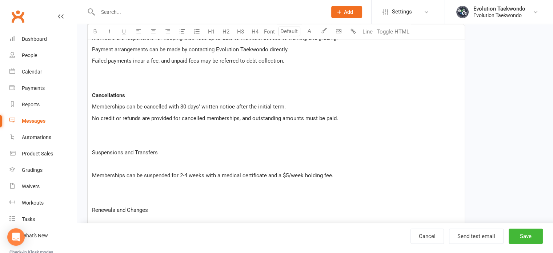
click at [118, 166] on p "﻿" at bounding box center [276, 164] width 368 height 9
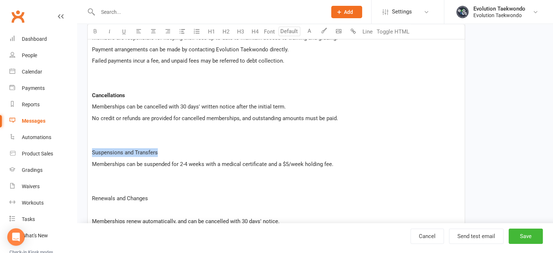
drag, startPoint x: 91, startPoint y: 150, endPoint x: 162, endPoint y: 148, distance: 71.7
click at [162, 148] on div "Membership Structure ﻿ Evolution Taekwondo offers two membership options: 1. Fo…" at bounding box center [276, 136] width 377 height 718
click at [95, 30] on icon "button" at bounding box center [94, 30] width 5 height 5
click at [160, 153] on p "Suspensions and Transfers" at bounding box center [276, 152] width 368 height 9
click at [127, 95] on p "Cancellations" at bounding box center [276, 95] width 368 height 9
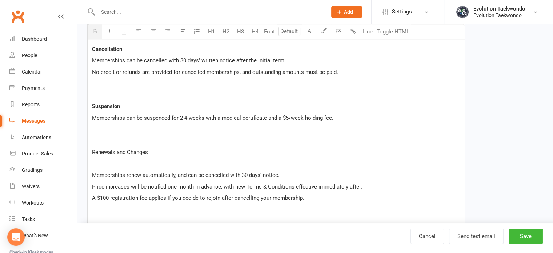
scroll to position [463, 0]
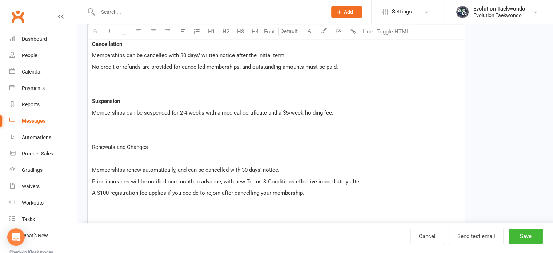
click at [105, 158] on p "﻿" at bounding box center [276, 158] width 368 height 9
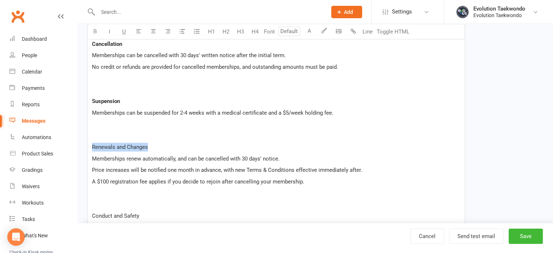
drag, startPoint x: 91, startPoint y: 144, endPoint x: 155, endPoint y: 147, distance: 63.7
click at [155, 147] on div "Membership Structure ﻿ Evolution Taekwondo offers two membership options: 1. Fo…" at bounding box center [276, 78] width 377 height 706
click at [97, 33] on icon "button" at bounding box center [94, 30] width 5 height 5
click at [179, 202] on p "﻿" at bounding box center [276, 204] width 368 height 9
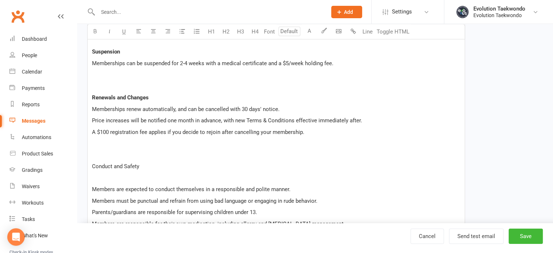
scroll to position [514, 0]
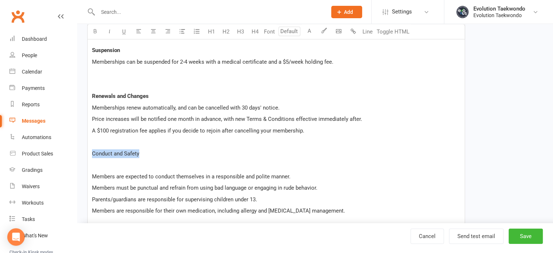
drag, startPoint x: 93, startPoint y: 150, endPoint x: 144, endPoint y: 151, distance: 51.3
click at [144, 151] on p "Conduct and Safety" at bounding box center [276, 153] width 368 height 9
click at [96, 32] on icon "button" at bounding box center [94, 30] width 5 height 5
click at [101, 166] on p "﻿" at bounding box center [276, 164] width 368 height 9
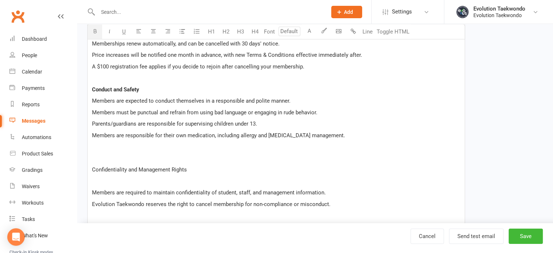
scroll to position [579, 0]
click at [94, 160] on p "﻿" at bounding box center [276, 156] width 368 height 9
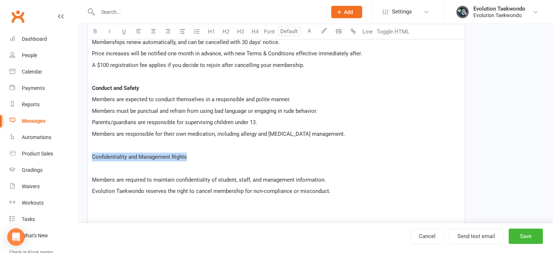
drag, startPoint x: 91, startPoint y: 155, endPoint x: 193, endPoint y: 159, distance: 101.9
click at [95, 32] on icon "button" at bounding box center [94, 30] width 5 height 5
click at [98, 169] on p "﻿" at bounding box center [276, 168] width 368 height 9
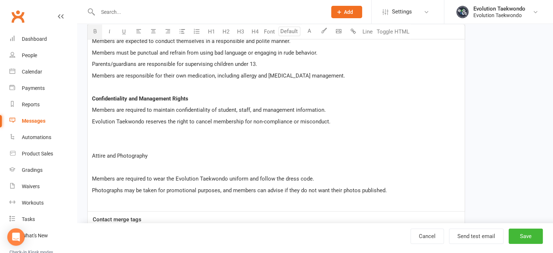
scroll to position [638, 0]
click at [97, 142] on p "﻿" at bounding box center [276, 143] width 368 height 9
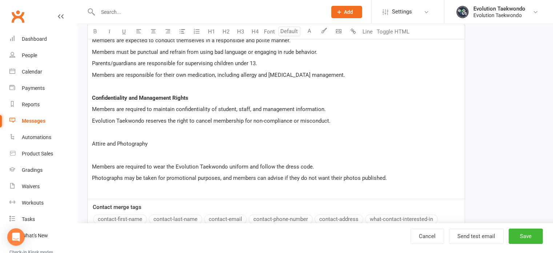
click at [98, 154] on p "﻿" at bounding box center [276, 155] width 368 height 9
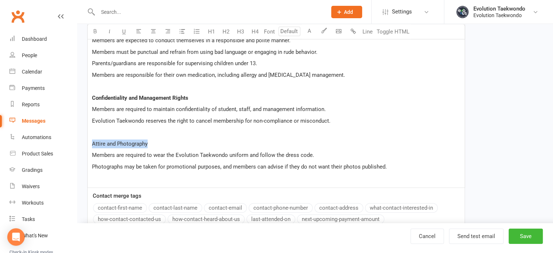
drag, startPoint x: 91, startPoint y: 142, endPoint x: 152, endPoint y: 144, distance: 60.8
click at [95, 28] on icon "button" at bounding box center [94, 30] width 5 height 5
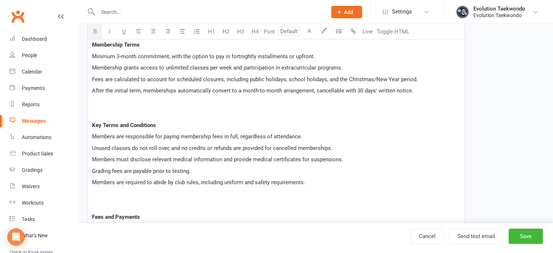
scroll to position [226, 0]
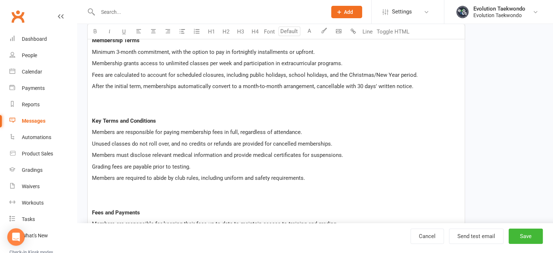
click at [99, 107] on p "﻿" at bounding box center [276, 109] width 368 height 9
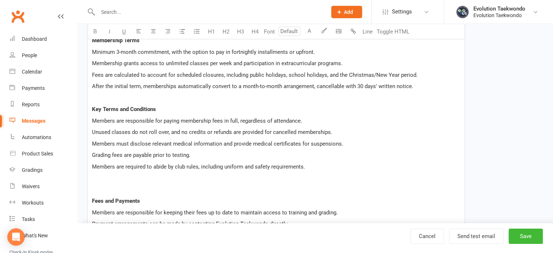
click at [104, 190] on p "﻿" at bounding box center [276, 189] width 368 height 9
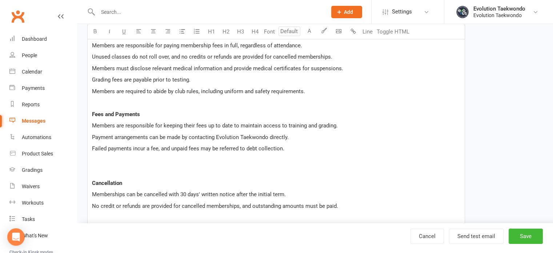
scroll to position [301, 0]
click at [105, 169] on p "﻿" at bounding box center [276, 171] width 368 height 9
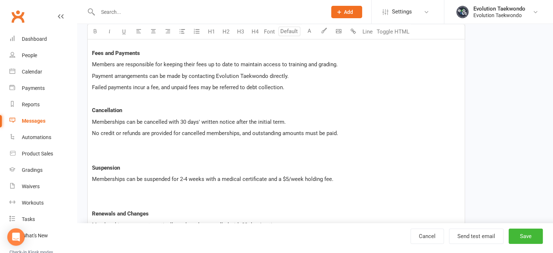
scroll to position [365, 0]
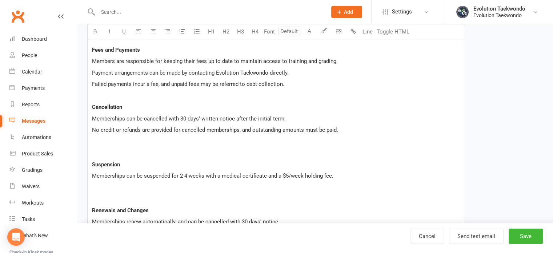
click at [100, 152] on p "﻿" at bounding box center [276, 152] width 368 height 9
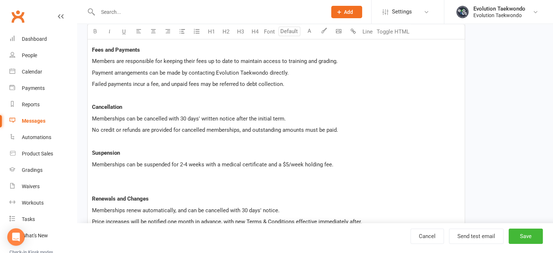
click at [234, 117] on span "Memberships can be cancelled with 30 days' written notice after the initial ter…" at bounding box center [189, 118] width 194 height 7
click at [252, 117] on p "Memberships can be cancelled with 30 days' after the initial term." at bounding box center [276, 118] width 368 height 9
click at [336, 162] on p "Memberships can be suspended for 2-4 weeks with a medical certificate and a $5/…" at bounding box center [276, 164] width 368 height 9
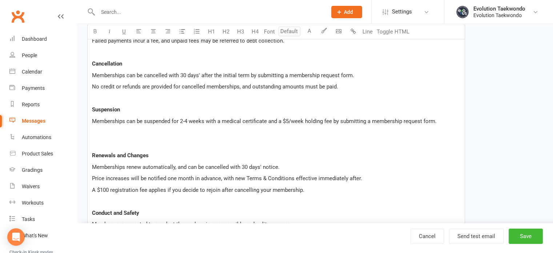
scroll to position [412, 0]
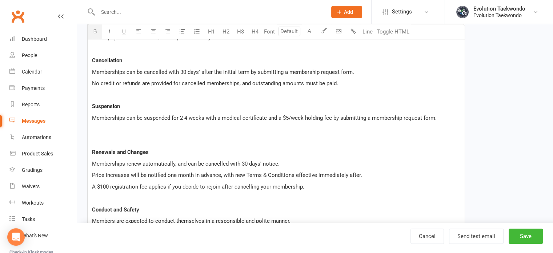
click at [125, 144] on div "Membership Structure ﻿ Evolution Taekwondo offers two membership options: 1. Fo…" at bounding box center [276, 71] width 377 height 591
click at [106, 140] on p "﻿" at bounding box center [276, 140] width 368 height 9
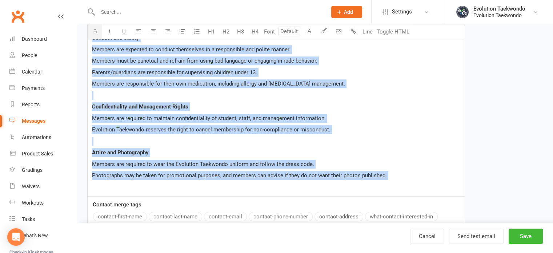
scroll to position [580, 0]
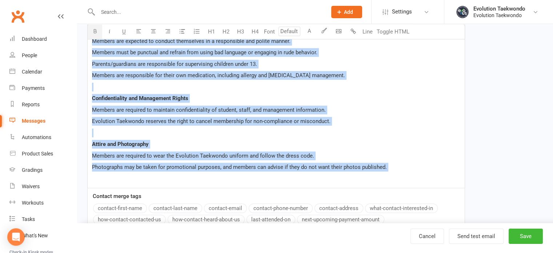
drag, startPoint x: 92, startPoint y: 115, endPoint x: 248, endPoint y: 179, distance: 168.7
copy div "Loremipsum Dolorsita ﻿ Consectet Adipiscin elitse doe temporinci utlabor: 1. Et…"
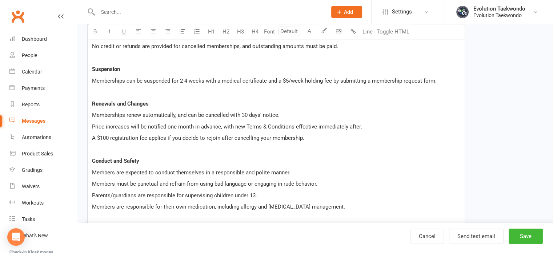
scroll to position [449, 0]
